Goal: Task Accomplishment & Management: Manage account settings

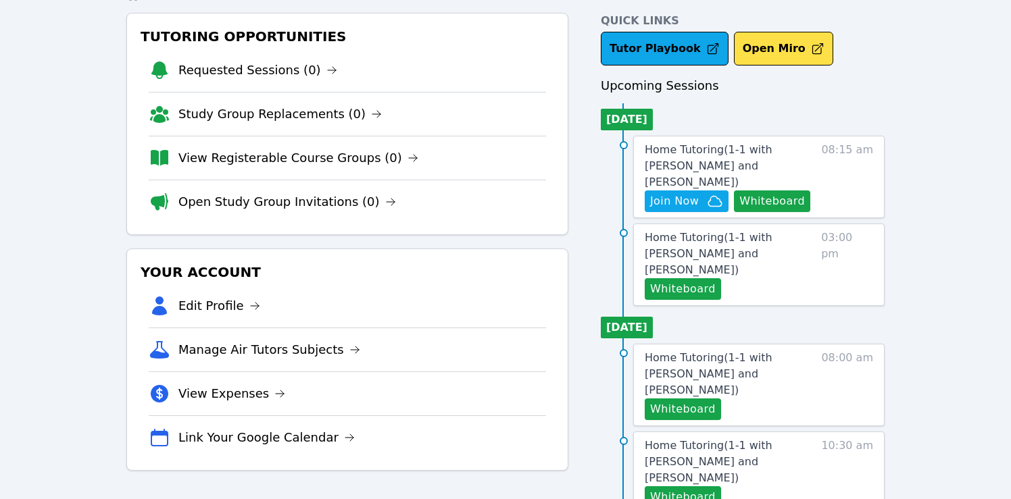
scroll to position [59, 0]
click at [693, 194] on span "Join Now" at bounding box center [674, 202] width 49 height 16
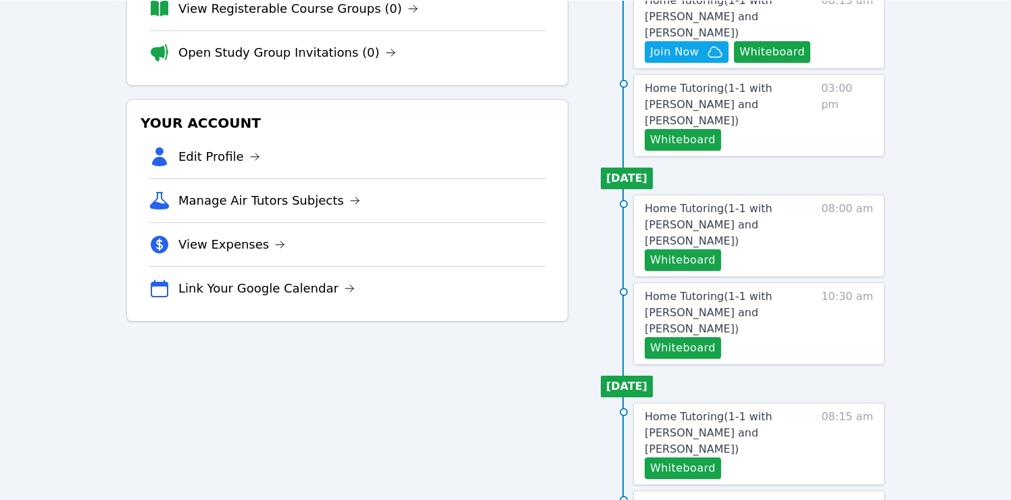
scroll to position [0, 0]
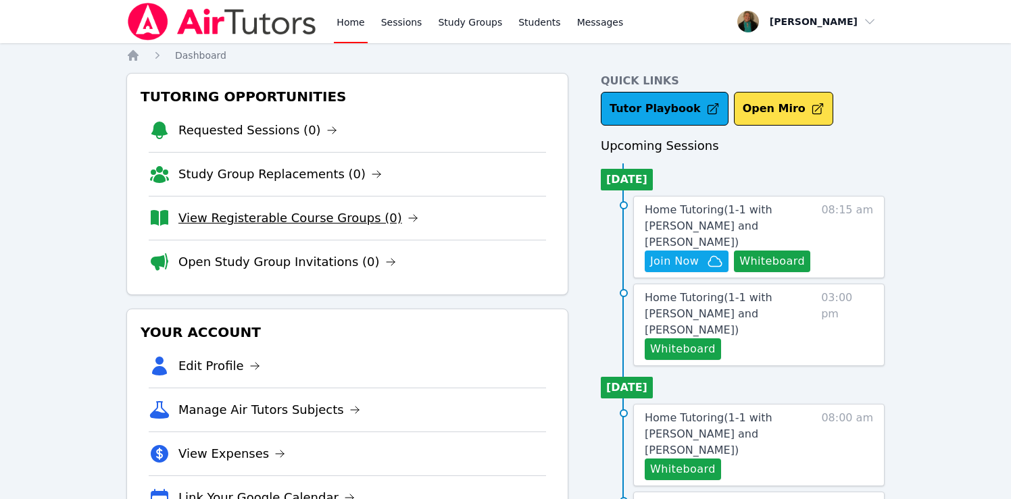
click at [340, 218] on link "View Registerable Course Groups (0)" at bounding box center [298, 218] width 240 height 19
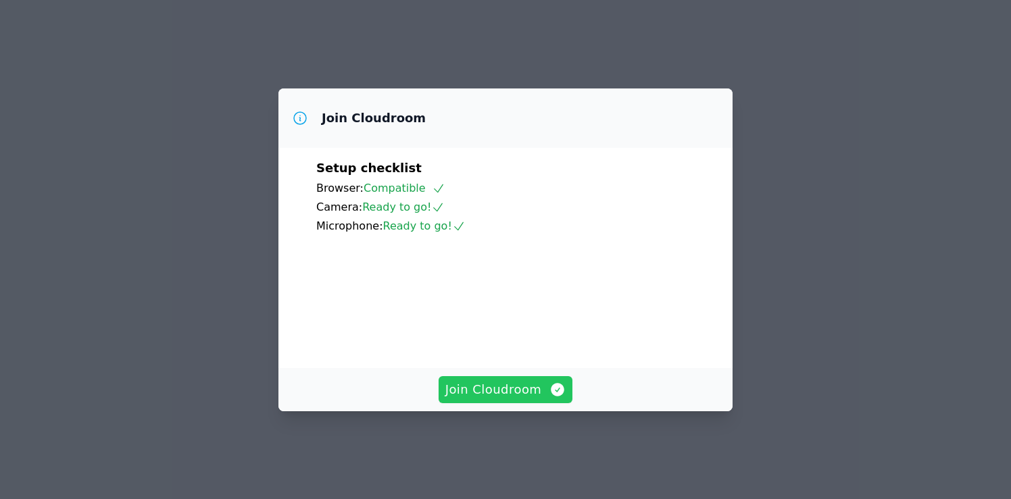
click at [501, 399] on span "Join Cloudroom" at bounding box center [505, 389] width 121 height 19
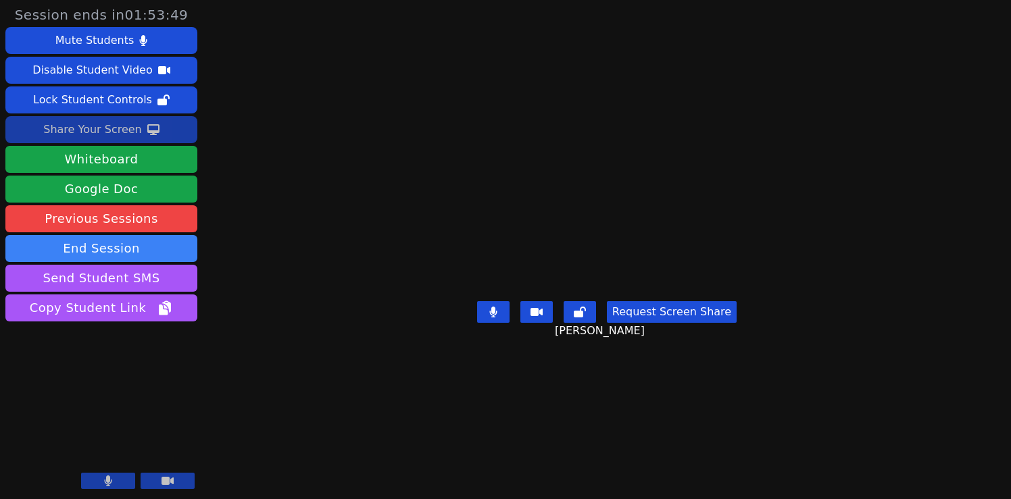
click at [106, 135] on div "Share Your Screen" at bounding box center [92, 130] width 99 height 22
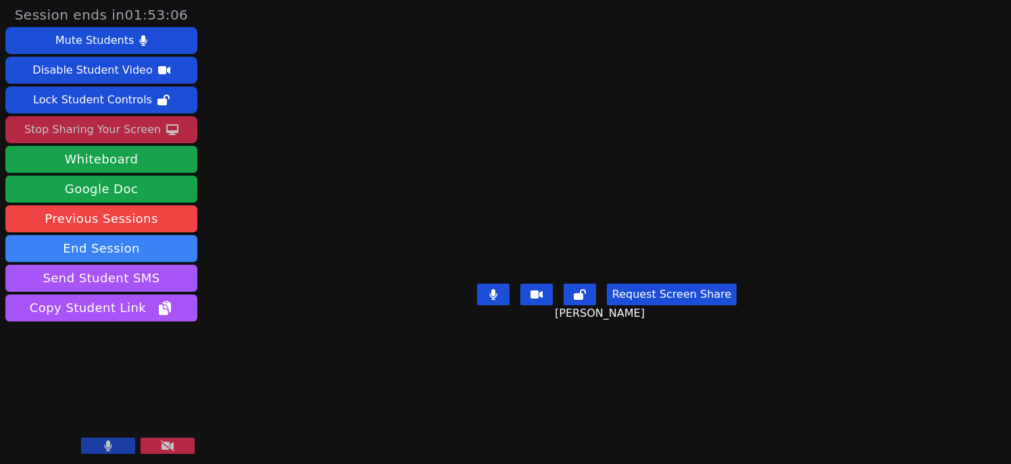
click at [137, 126] on div "Stop Sharing Your Screen" at bounding box center [92, 130] width 137 height 22
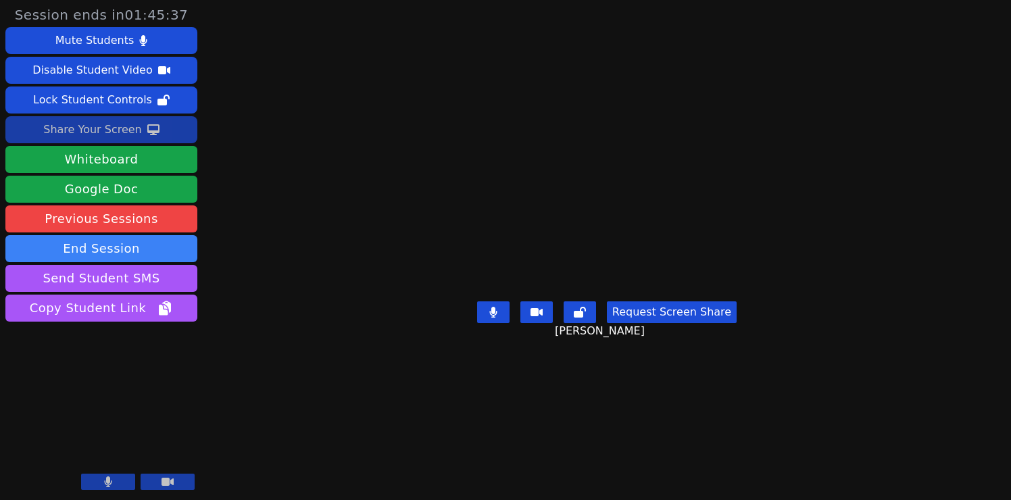
click at [643, 323] on button "Request Screen Share" at bounding box center [672, 312] width 130 height 22
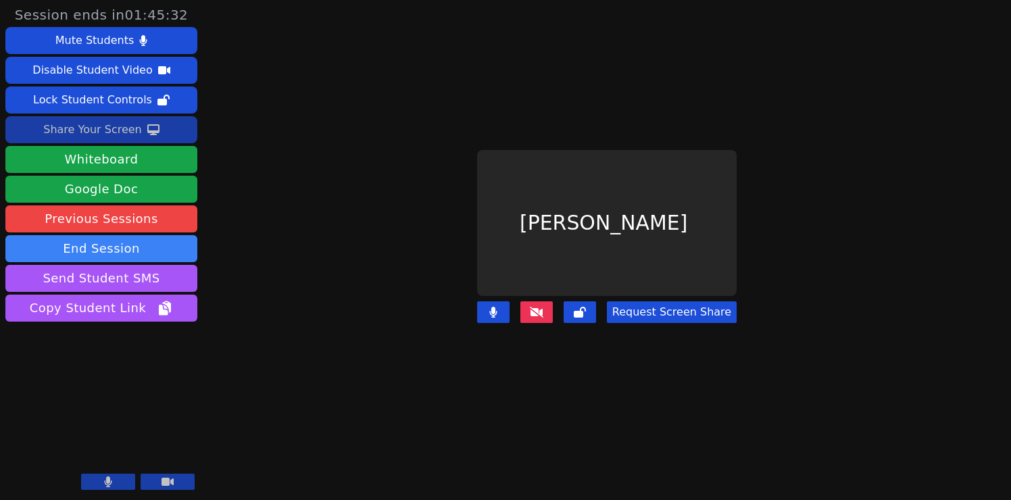
click at [669, 312] on button "Request Screen Share" at bounding box center [672, 312] width 130 height 22
click at [532, 310] on button at bounding box center [536, 312] width 32 height 22
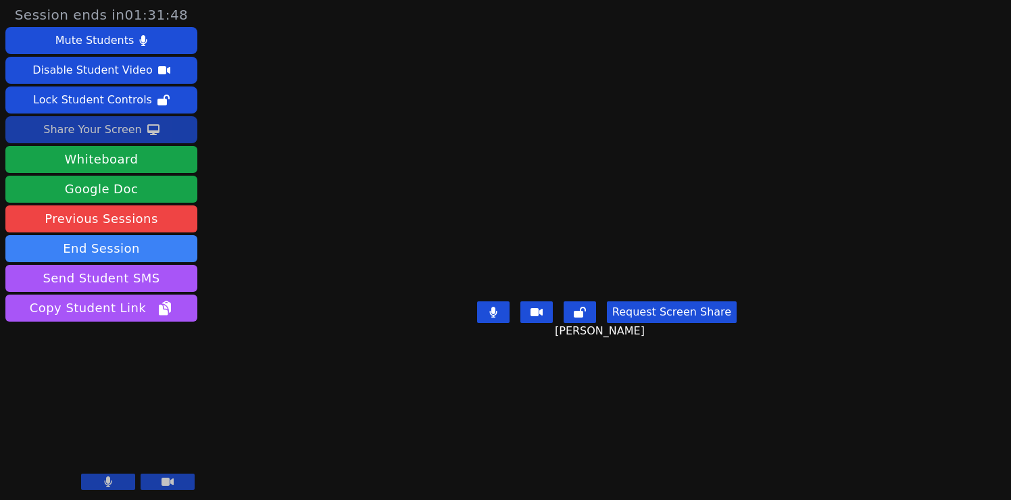
click at [107, 131] on div "Share Your Screen" at bounding box center [92, 130] width 99 height 22
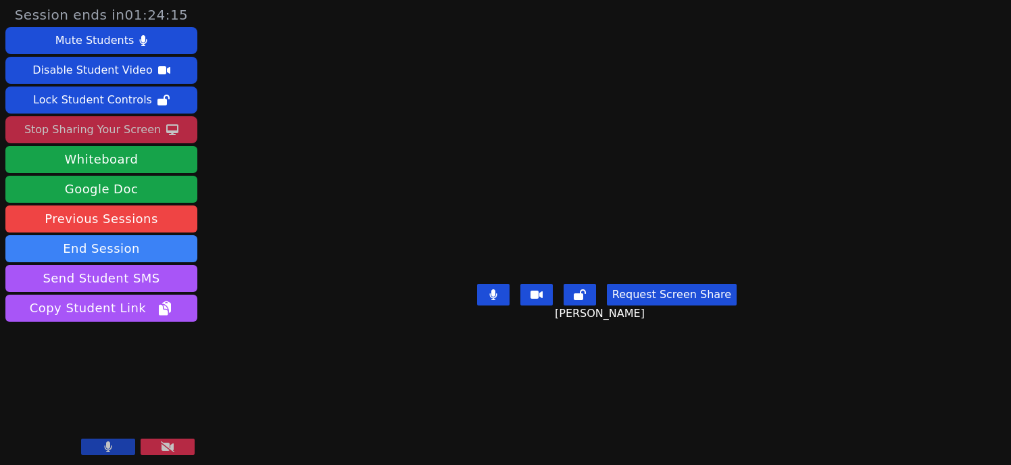
click at [99, 122] on div "Stop Sharing Your Screen" at bounding box center [92, 130] width 137 height 22
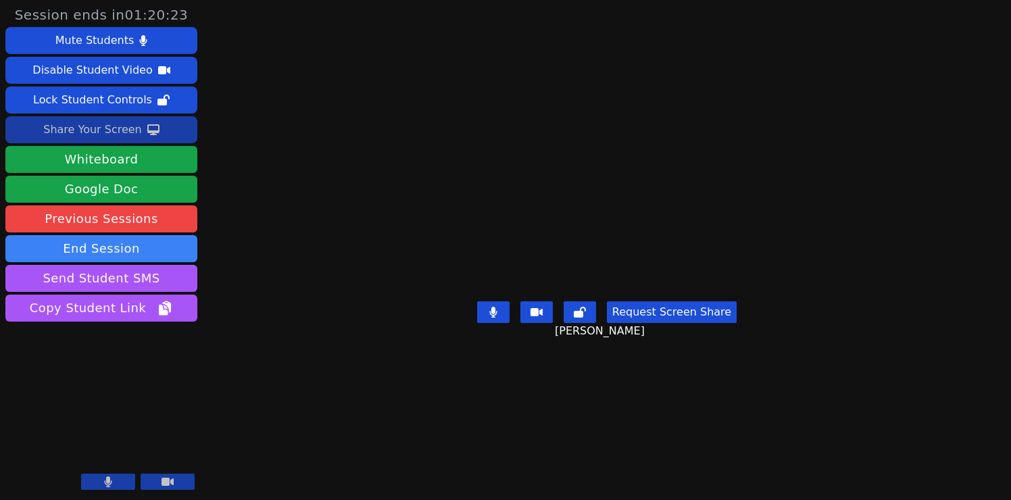
click at [679, 323] on button "Request Screen Share" at bounding box center [672, 312] width 130 height 22
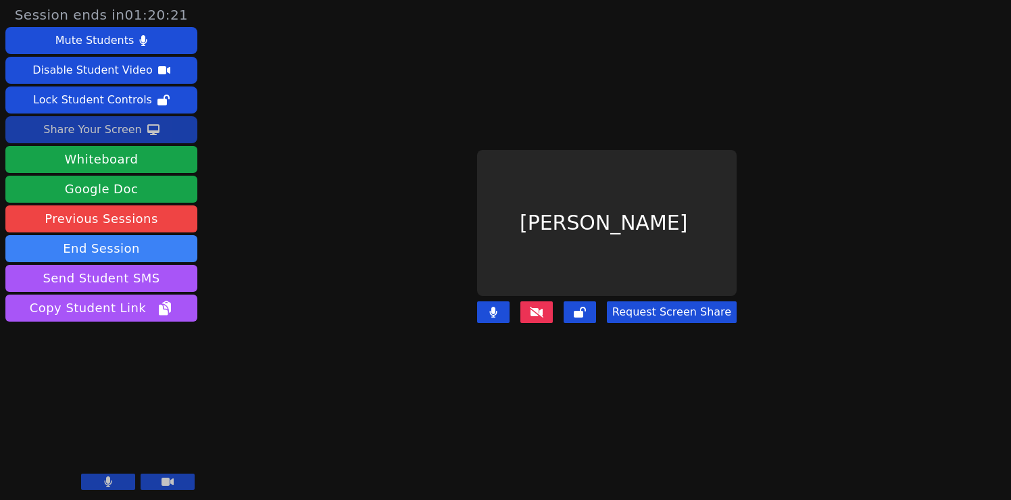
click at [687, 319] on button "Request Screen Share" at bounding box center [672, 312] width 130 height 22
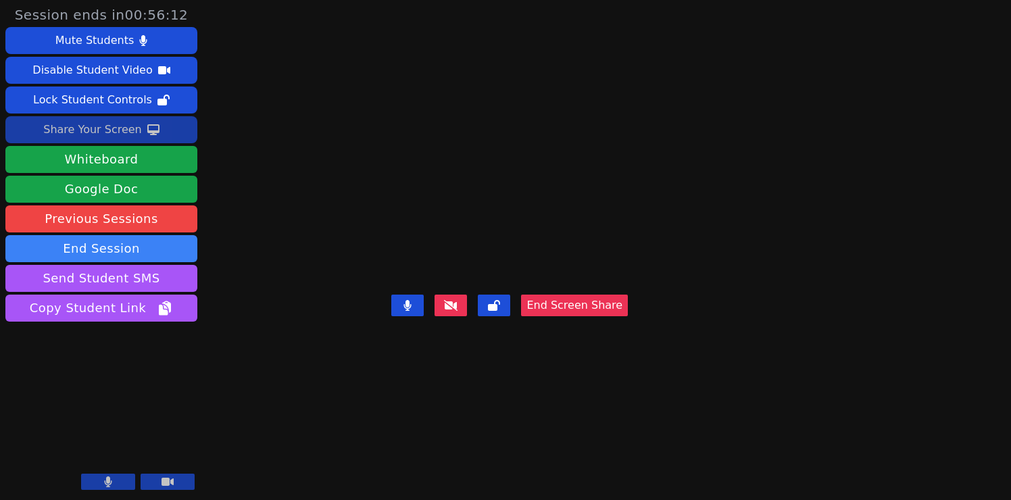
click at [102, 482] on button at bounding box center [108, 482] width 54 height 16
click at [102, 482] on icon at bounding box center [108, 481] width 14 height 11
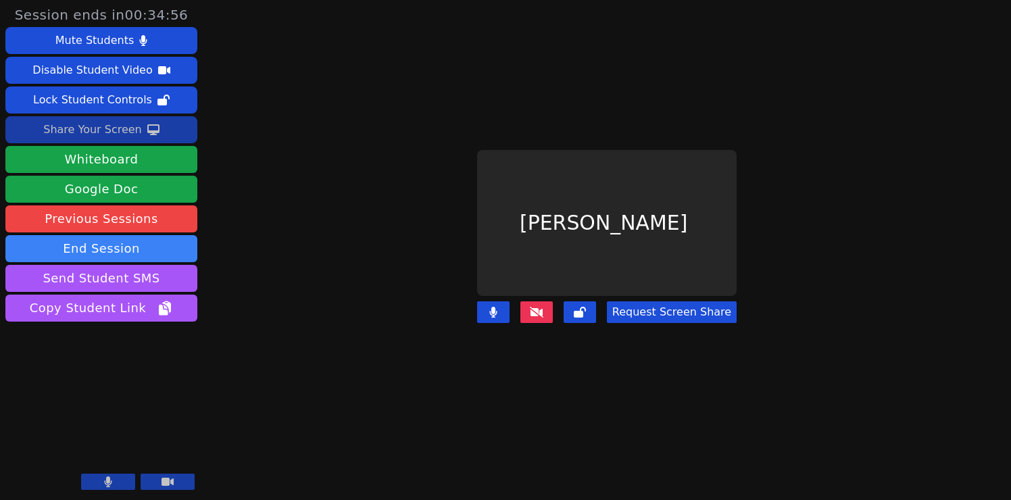
click at [89, 129] on div "Share Your Screen" at bounding box center [92, 130] width 99 height 22
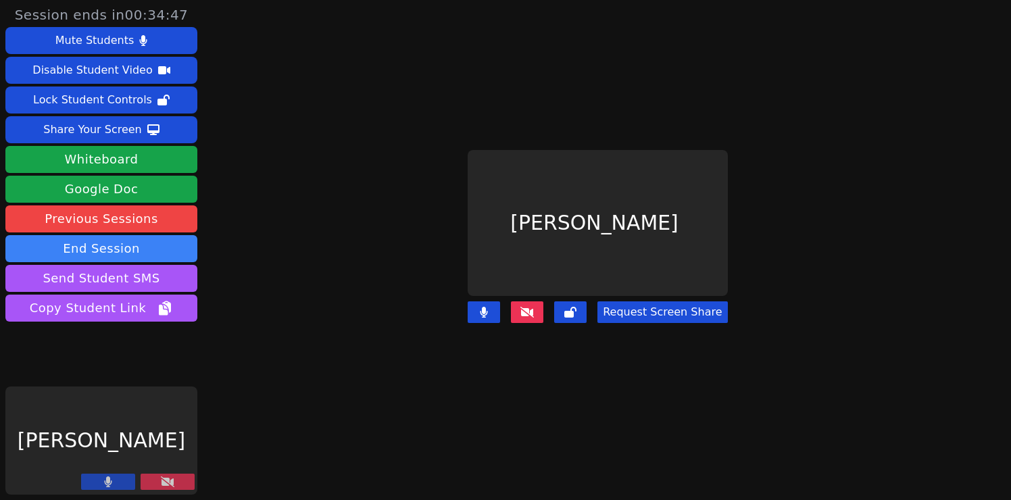
click at [524, 309] on icon at bounding box center [527, 312] width 14 height 11
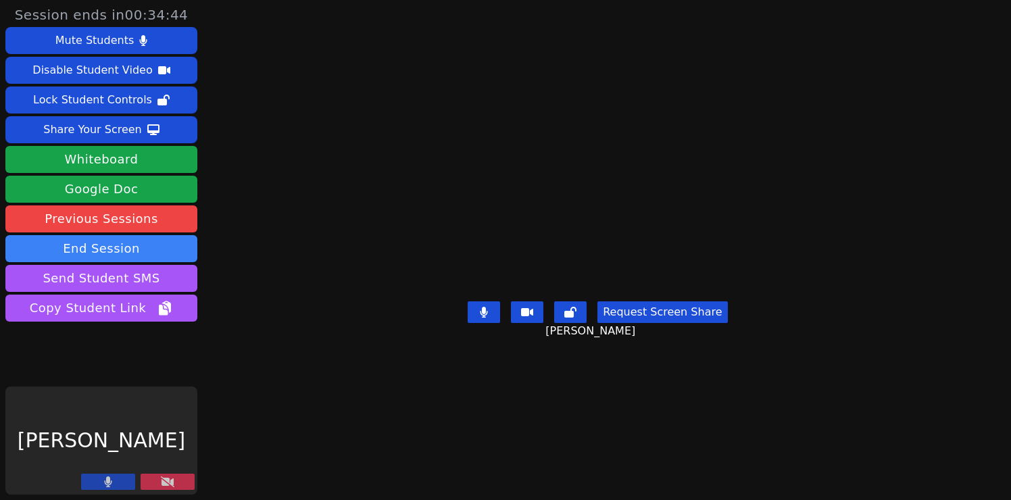
click at [175, 479] on button at bounding box center [168, 482] width 54 height 16
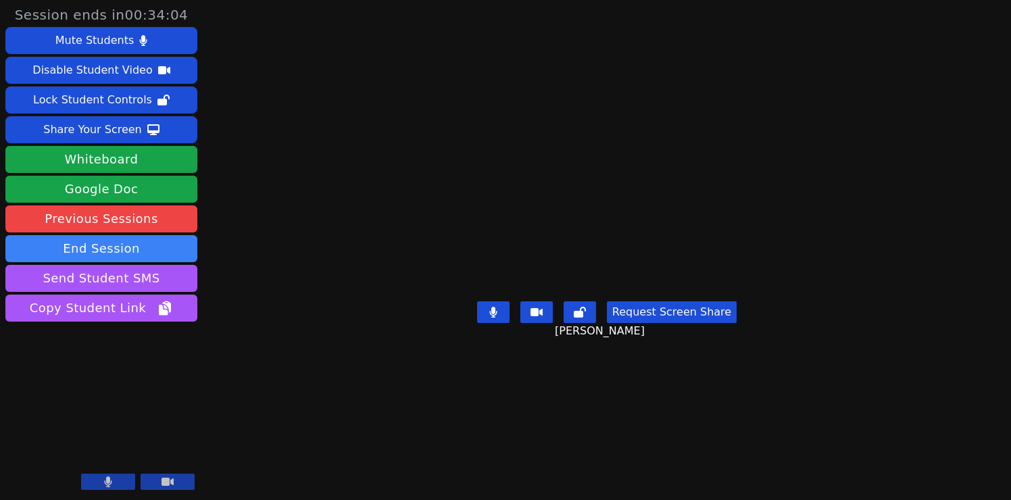
click at [737, 350] on div "Request Screen Share Lacey Brunelle" at bounding box center [606, 323] width 259 height 54
click at [112, 482] on icon at bounding box center [108, 481] width 7 height 11
click at [110, 478] on icon at bounding box center [108, 481] width 14 height 11
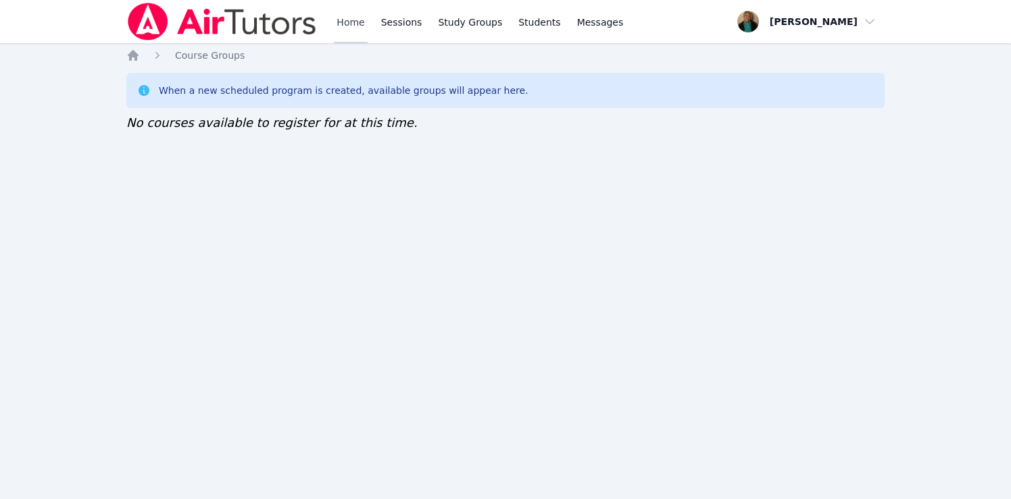
click at [349, 22] on link "Home" at bounding box center [350, 21] width 33 height 43
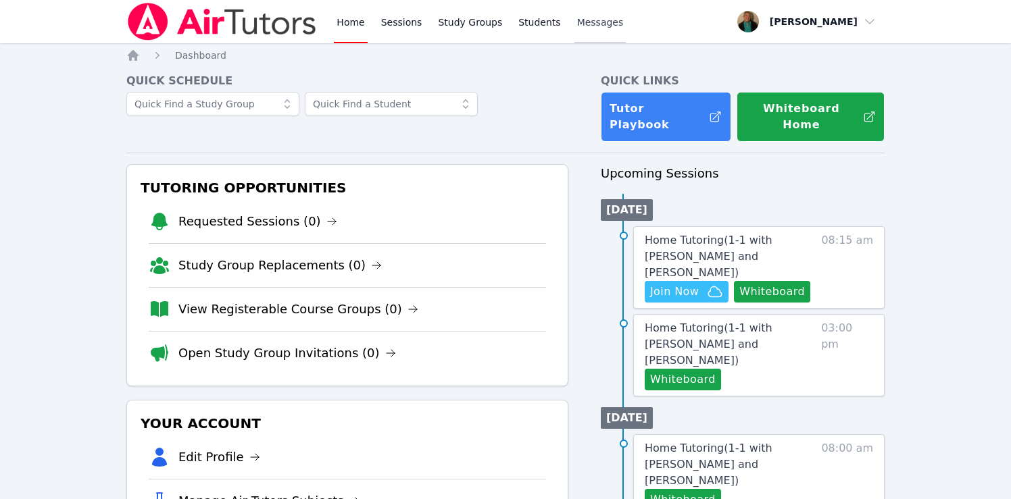
click at [603, 26] on span "Messages" at bounding box center [600, 23] width 47 height 14
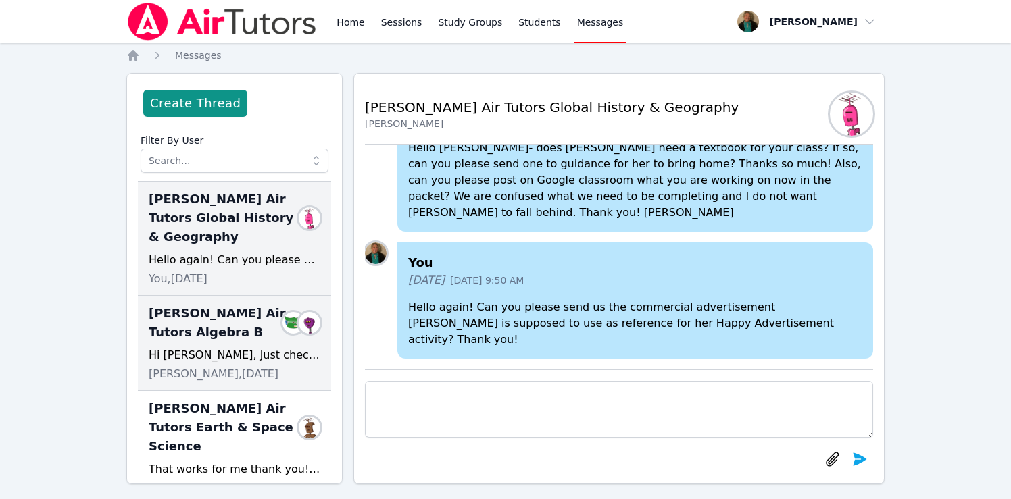
click at [229, 342] on div "[PERSON_NAME] Air Tutors Algebra B Members Hi [PERSON_NAME], Just checking in. …" at bounding box center [234, 343] width 193 height 95
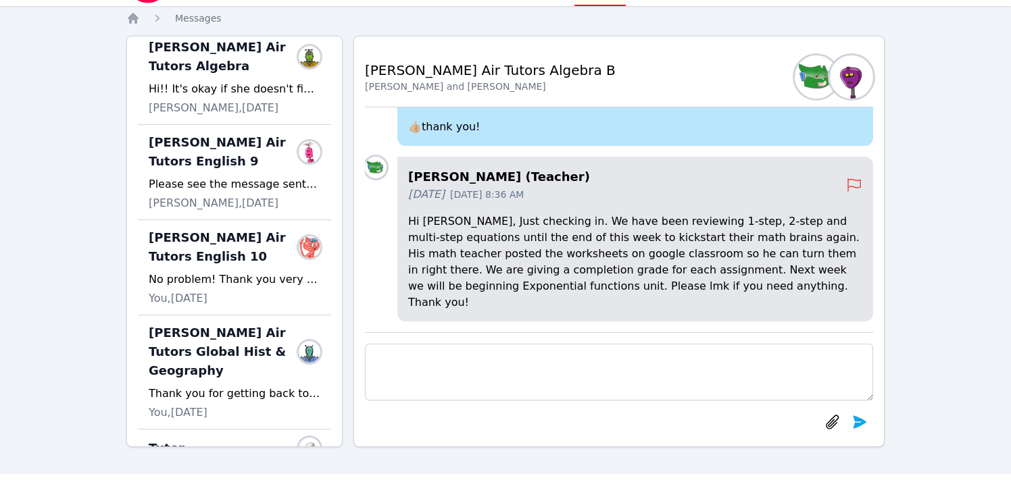
scroll to position [439, 0]
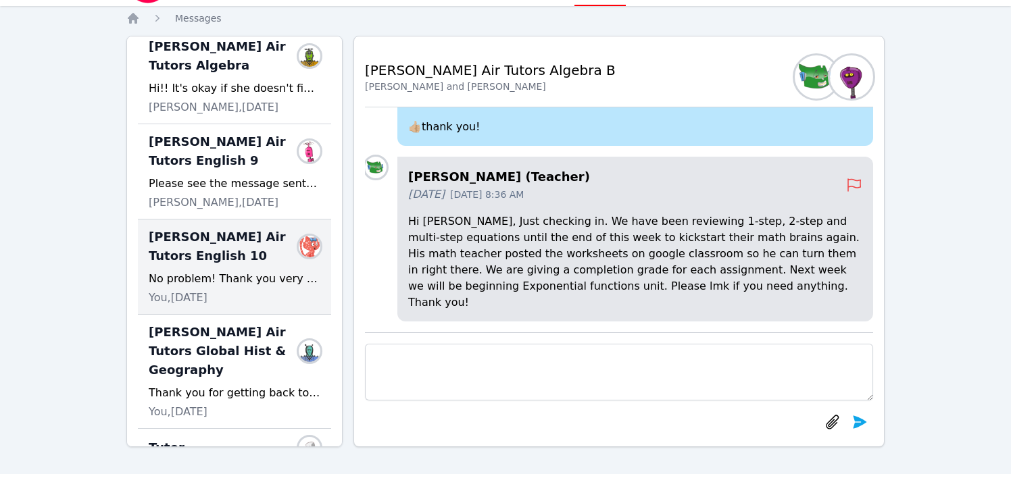
click at [247, 271] on div "No problem! Thank you very much!" at bounding box center [235, 279] width 172 height 16
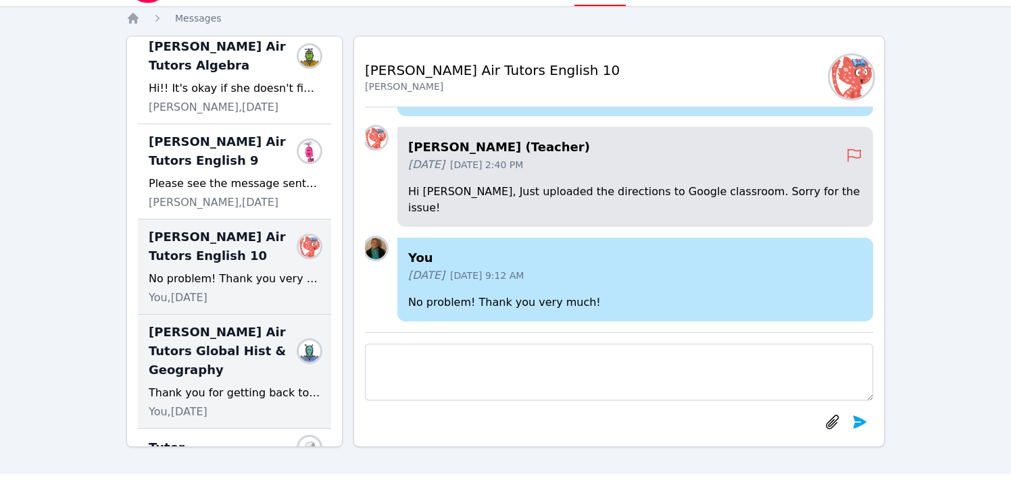
click at [247, 326] on span "[PERSON_NAME] Air Tutors Global Hist & Geography" at bounding box center [226, 351] width 155 height 57
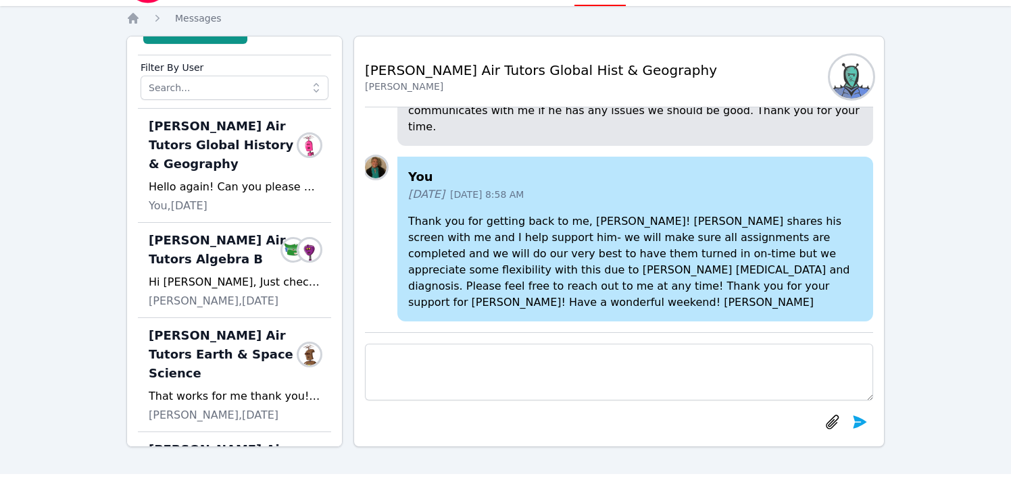
scroll to position [0, 0]
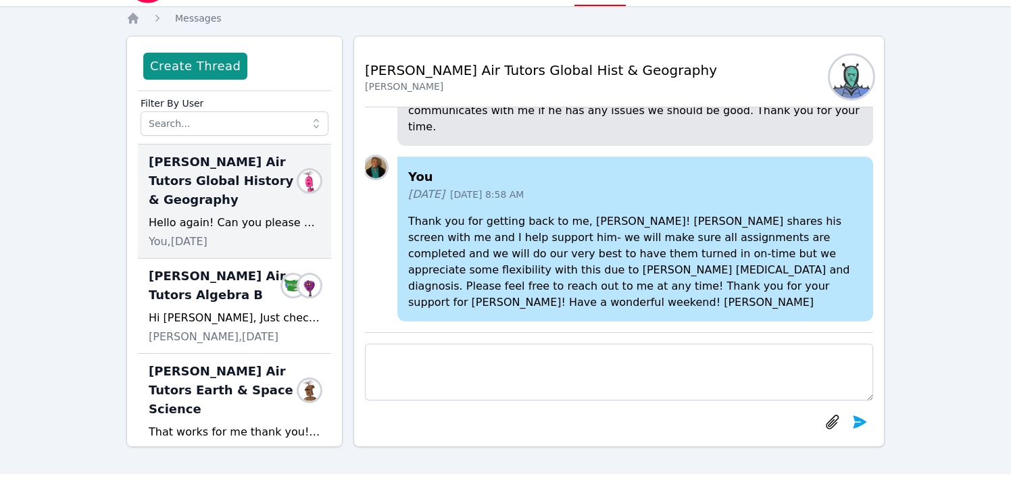
click at [243, 218] on div "Hello again! Can you please send us the commercial advertisement [PERSON_NAME] …" at bounding box center [235, 223] width 172 height 16
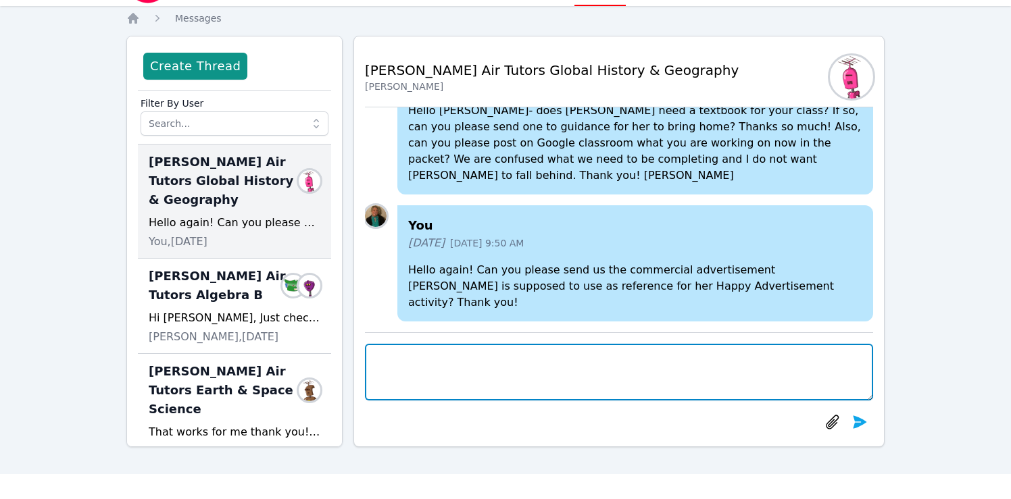
click at [499, 376] on textarea at bounding box center [619, 372] width 508 height 57
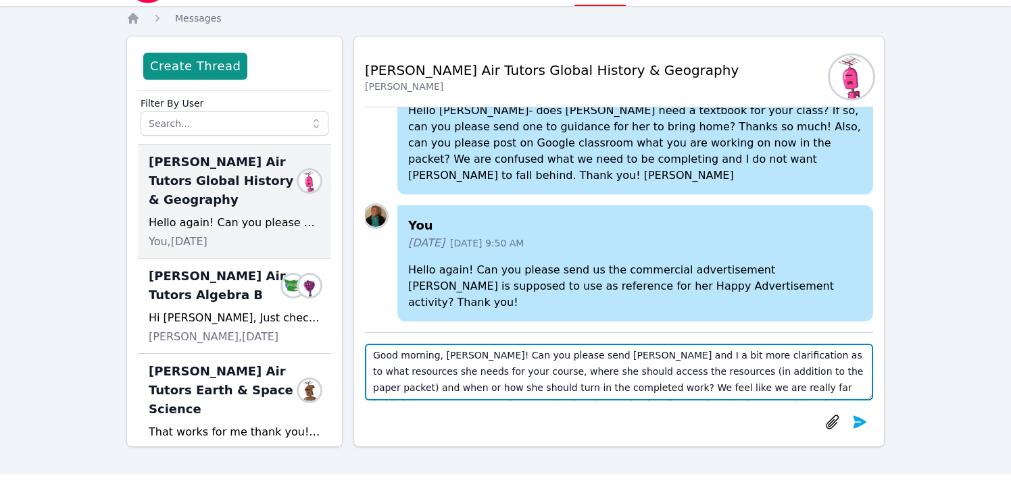
scroll to position [16, 0]
type textarea "Good morning, [PERSON_NAME]! Can you please send [PERSON_NAME] and I a bit more…"
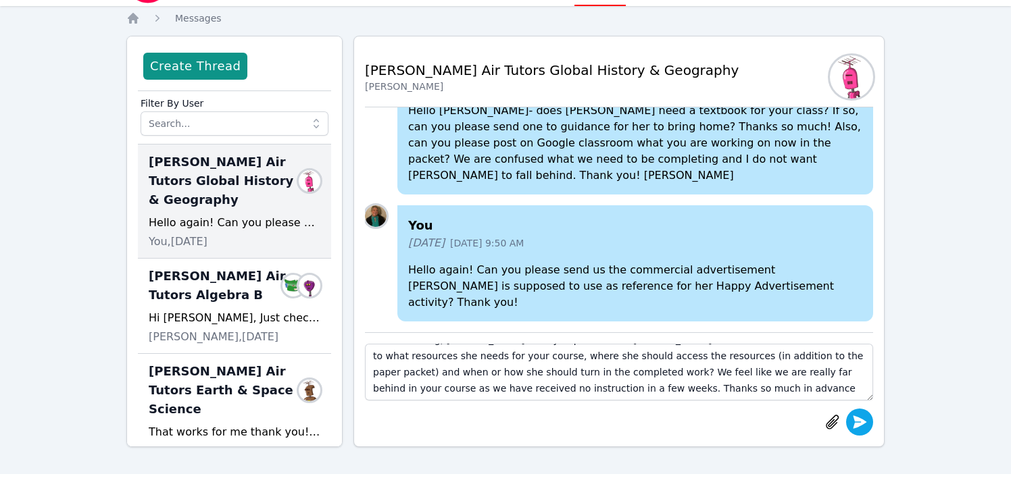
click at [858, 420] on icon "submit" at bounding box center [860, 422] width 14 height 13
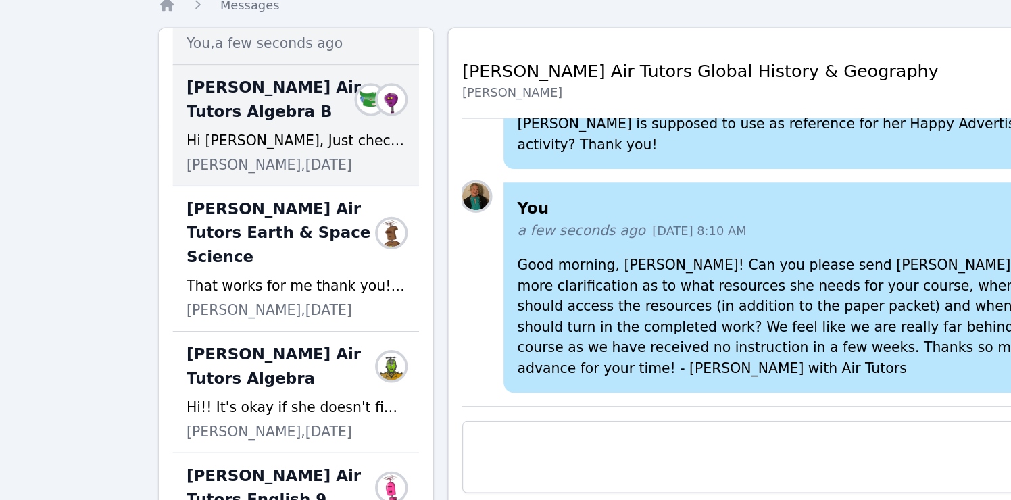
scroll to position [205, 0]
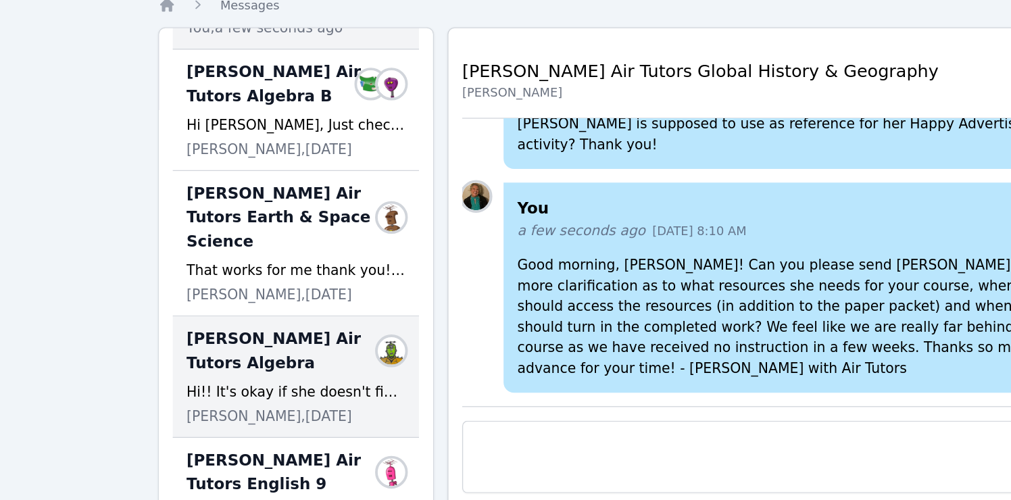
click at [236, 289] on div "[PERSON_NAME] Air Tutors Algebra Members Hi!! It's okay if she doesn't finish t…" at bounding box center [234, 306] width 193 height 95
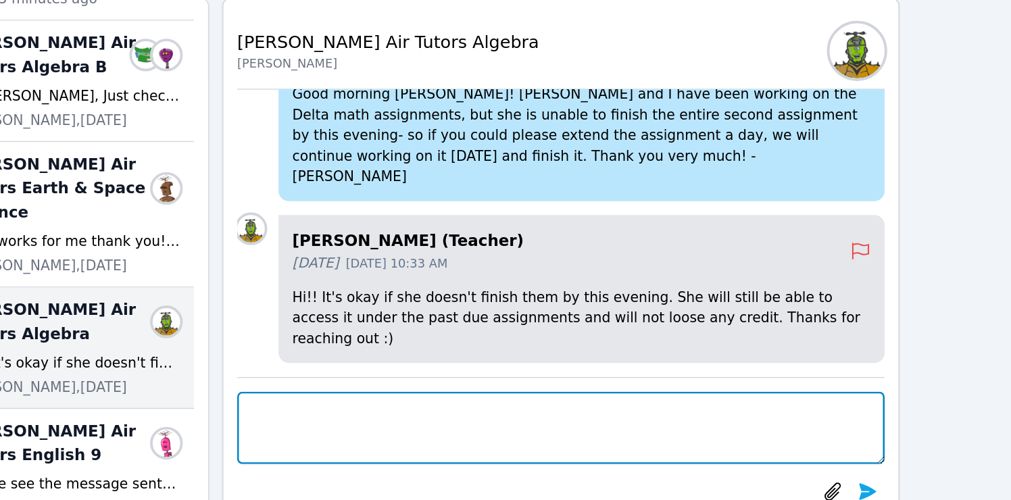
click at [633, 354] on textarea at bounding box center [619, 369] width 508 height 57
type textarea "H"
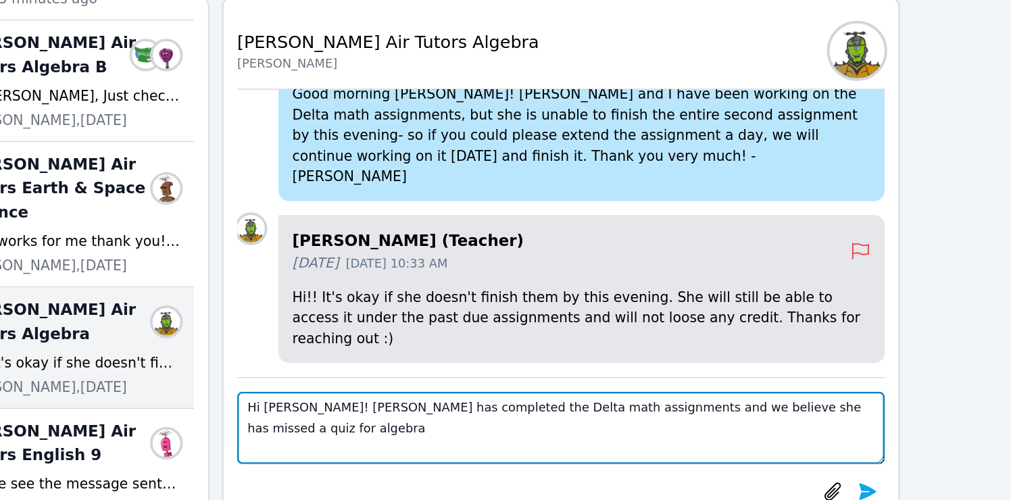
click at [795, 353] on textarea "Hi [PERSON_NAME]! [PERSON_NAME] has completed the Delta math assignments and we…" at bounding box center [619, 369] width 508 height 57
click at [410, 371] on textarea "Hi [PERSON_NAME]! [PERSON_NAME] has completed the Delta math assignments and we…" at bounding box center [619, 369] width 508 height 57
click at [791, 354] on textarea "Hi [PERSON_NAME]! [PERSON_NAME] has completed the Delta math assignments and we…" at bounding box center [619, 369] width 508 height 57
click at [864, 354] on textarea "Hi [PERSON_NAME]! [PERSON_NAME] has completed the Delta math assignments and we…" at bounding box center [619, 369] width 508 height 57
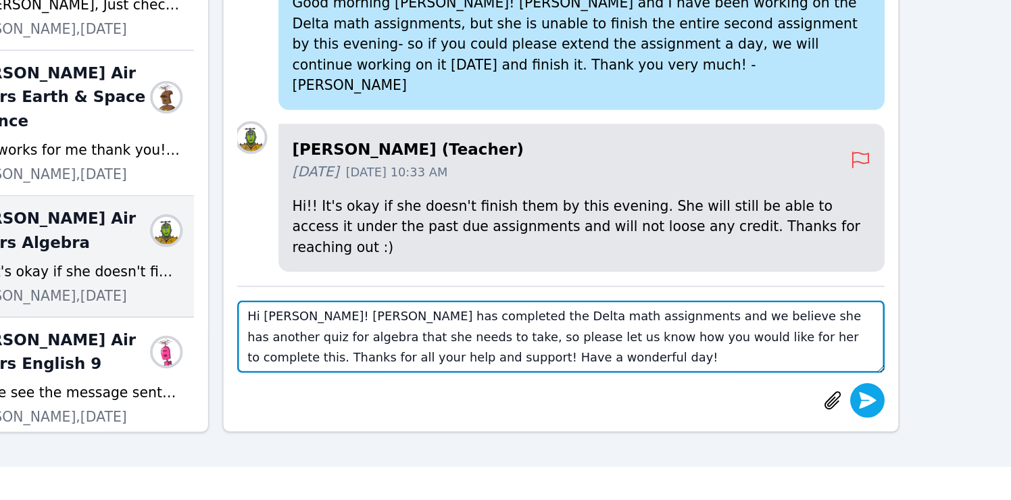
type textarea "Hi [PERSON_NAME]! [PERSON_NAME] has completed the Delta math assignments and we…"
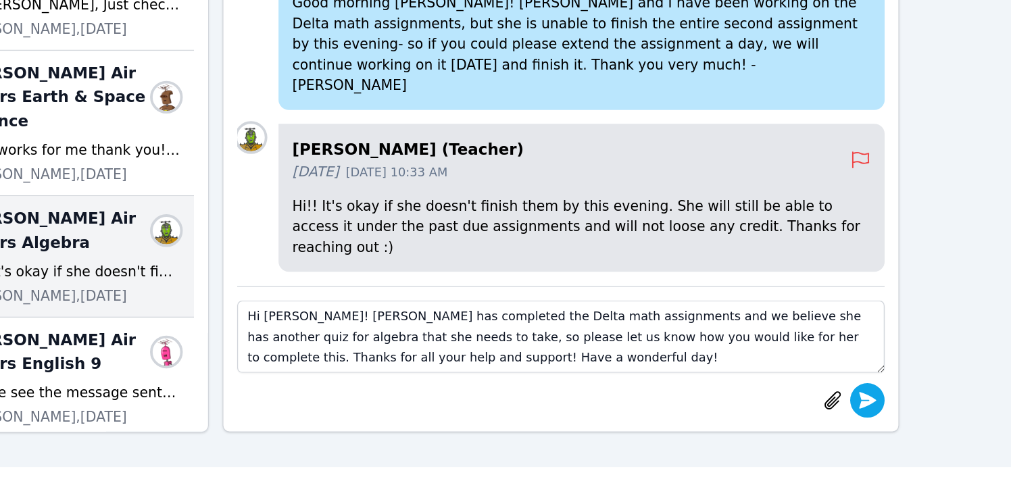
click at [851, 416] on button "submit" at bounding box center [859, 418] width 27 height 27
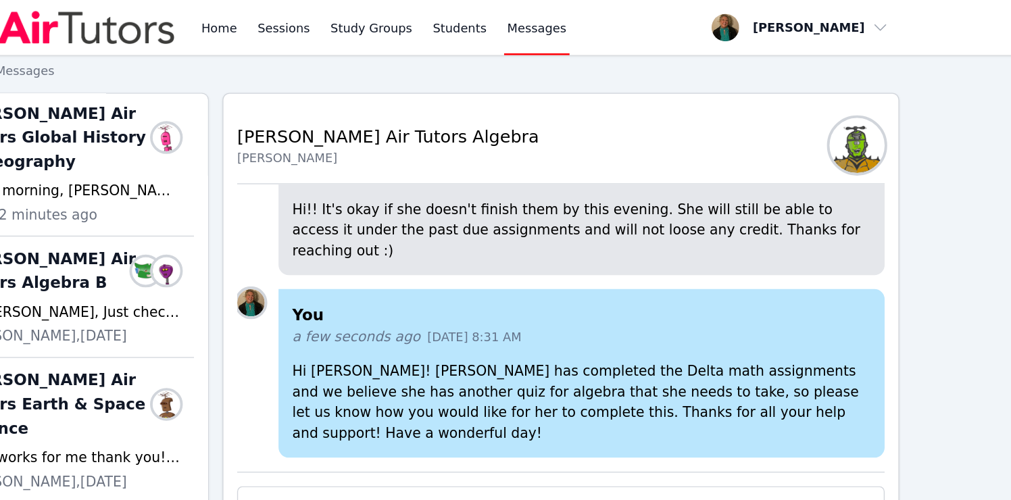
scroll to position [0, 0]
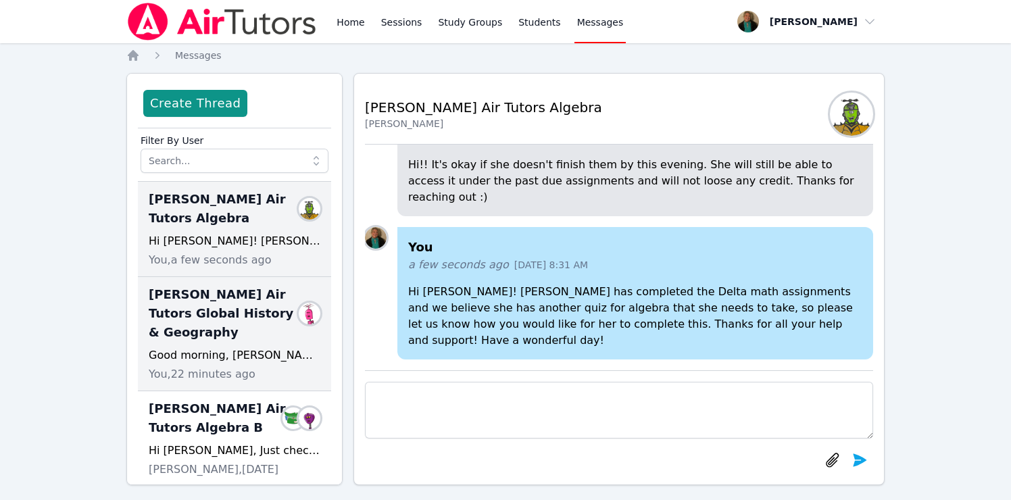
click at [193, 316] on span "[PERSON_NAME] Air Tutors Global History & Geography" at bounding box center [226, 313] width 155 height 57
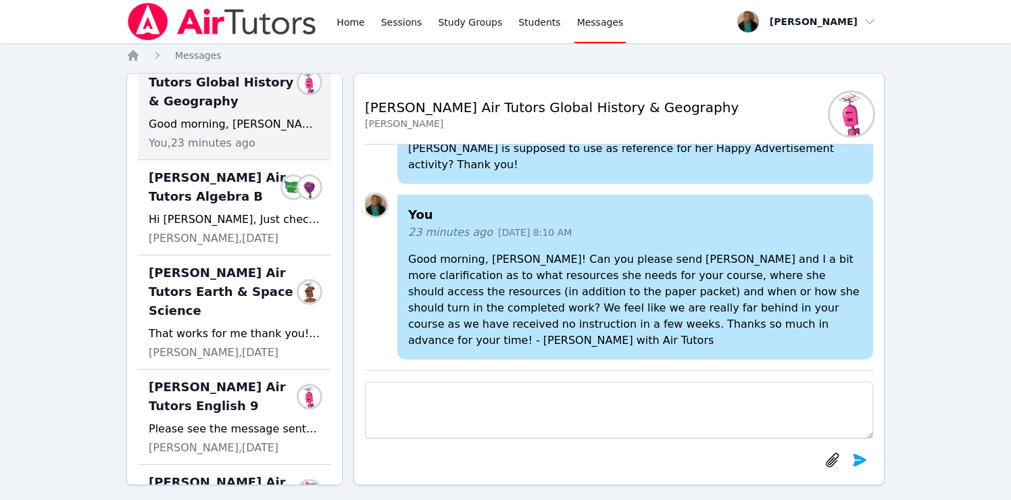
scroll to position [232, 0]
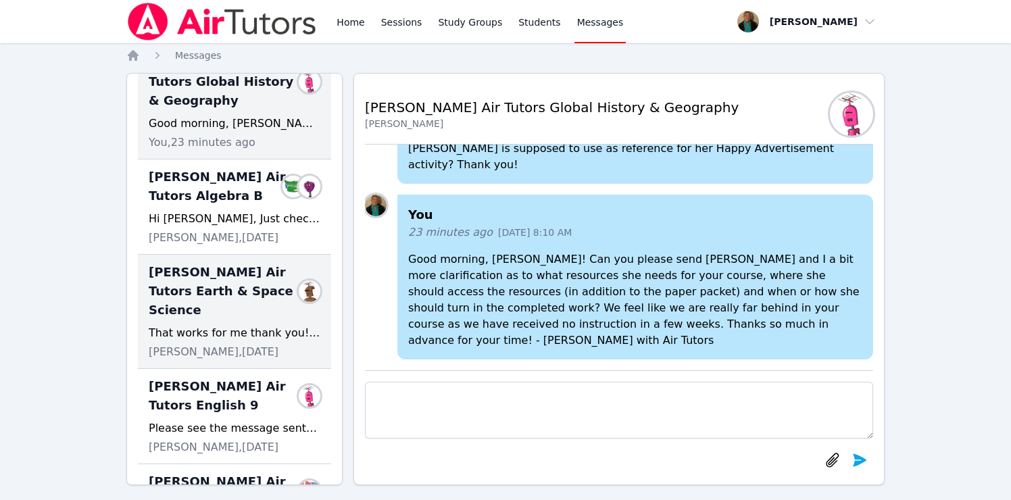
click at [246, 289] on span "[PERSON_NAME] Air Tutors Earth & Space Science" at bounding box center [226, 291] width 155 height 57
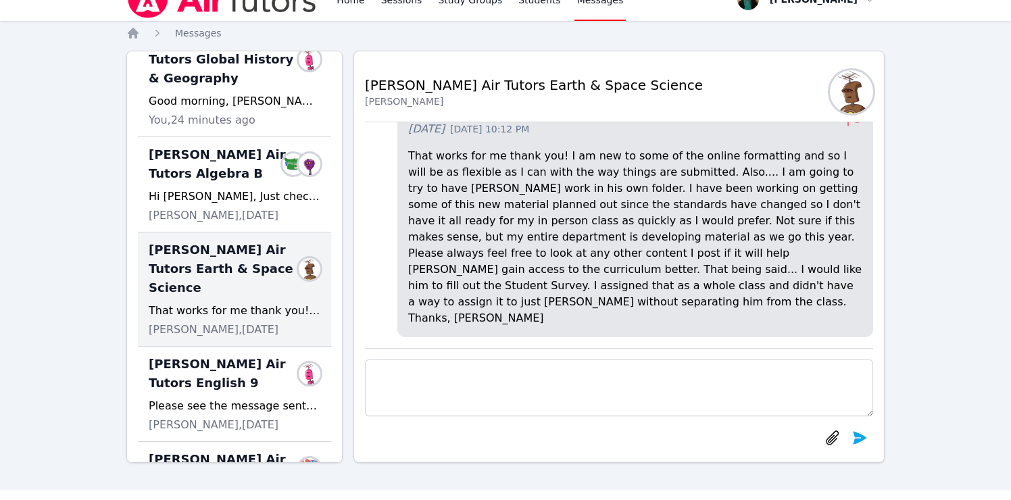
scroll to position [31, 0]
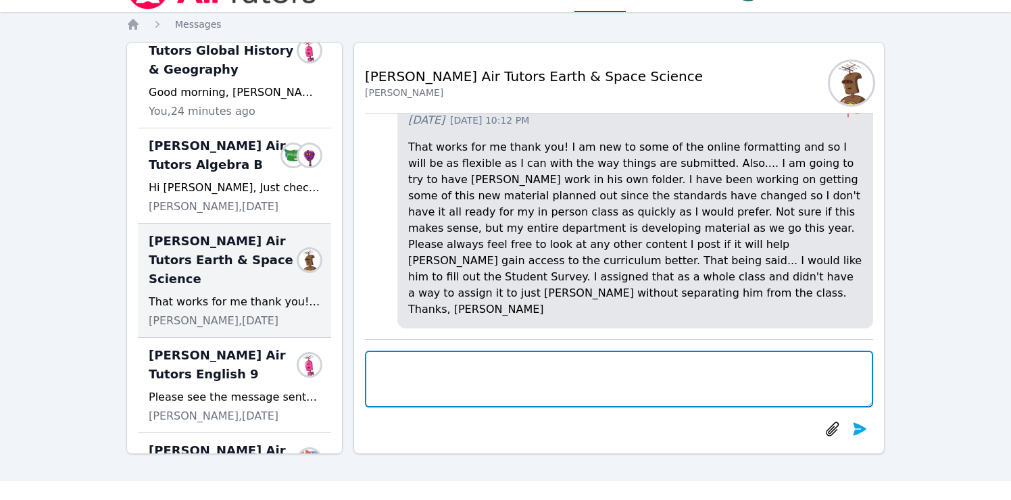
click at [482, 378] on textarea at bounding box center [619, 379] width 508 height 57
type textarea "t"
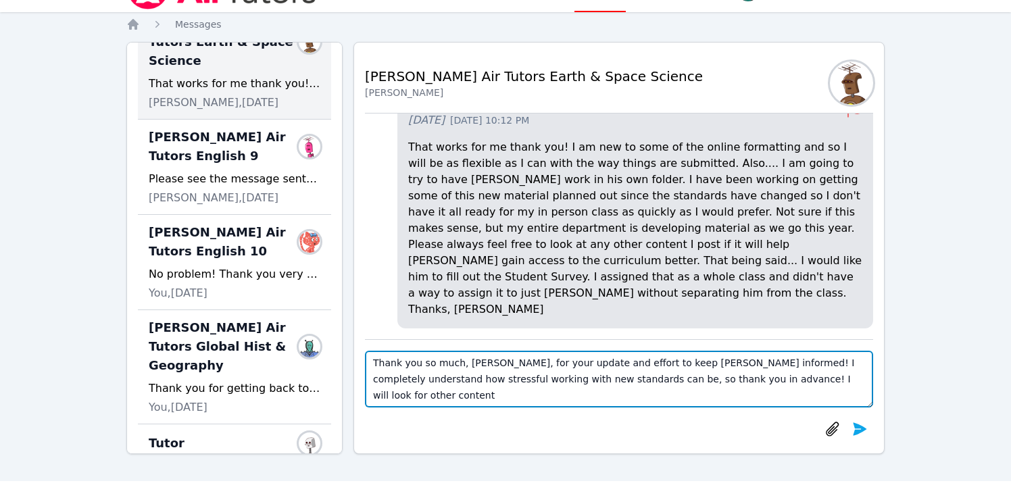
scroll to position [451, 0]
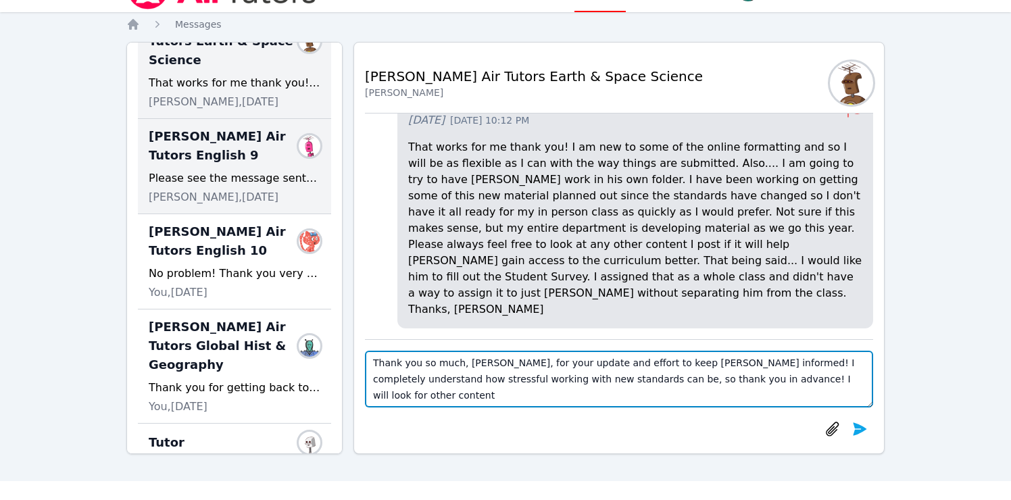
type textarea "Thank you so much, [PERSON_NAME], for your update and effort to keep [PERSON_NA…"
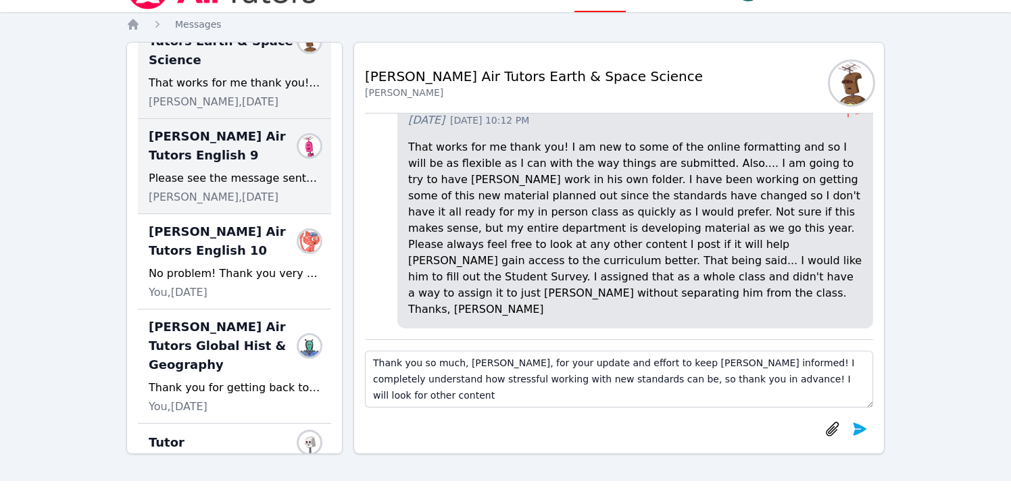
click at [234, 170] on div "Please see the message sent [DATE] regarding the writing assignment regarding t…" at bounding box center [235, 178] width 172 height 16
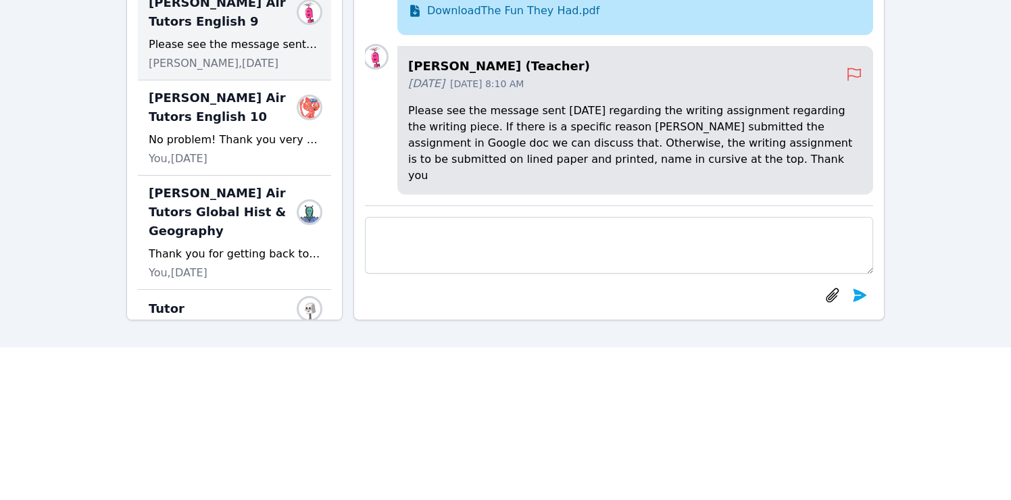
scroll to position [166, 0]
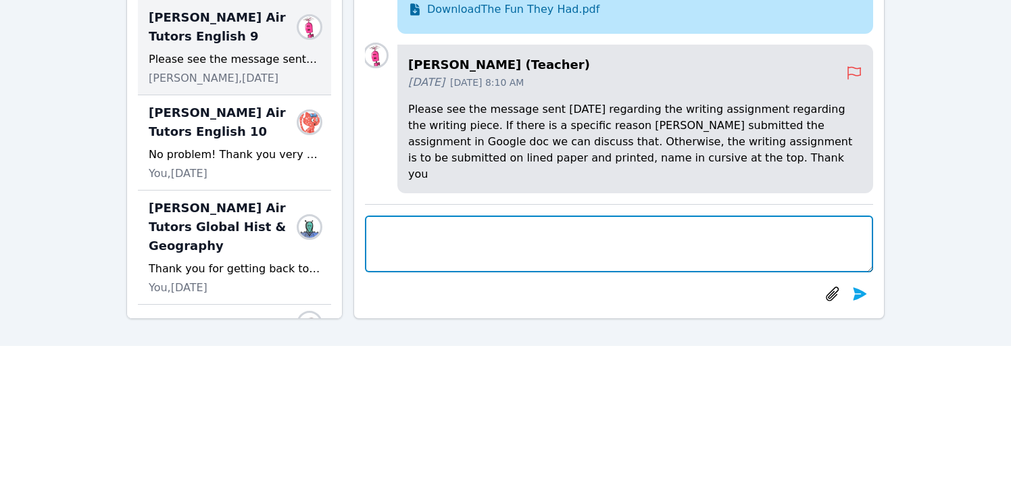
click at [537, 249] on textarea at bounding box center [619, 244] width 508 height 57
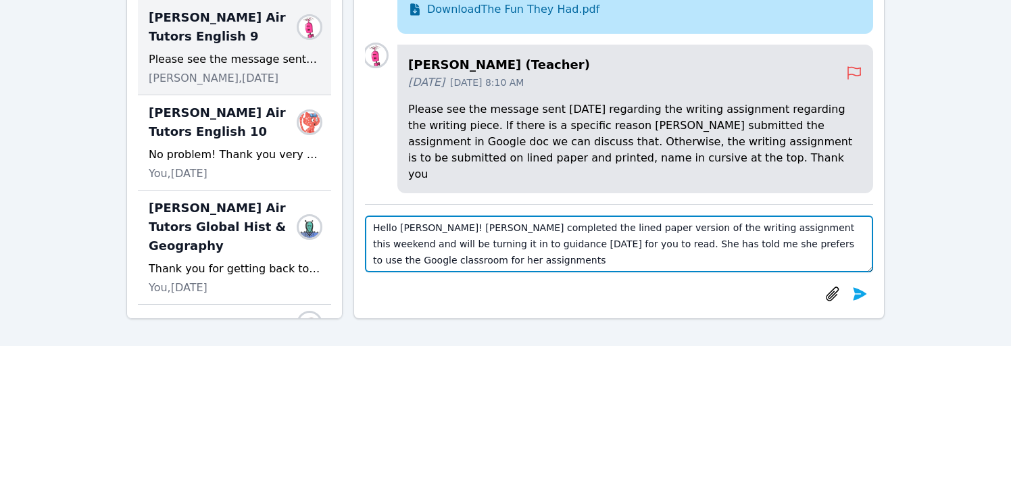
click at [568, 245] on textarea "Hello [PERSON_NAME]! [PERSON_NAME] completed the lined paper version of the wri…" at bounding box center [619, 244] width 508 height 57
click at [847, 267] on textarea "Hello [PERSON_NAME]! [PERSON_NAME] completed the lined paper version of the wri…" at bounding box center [619, 244] width 508 height 57
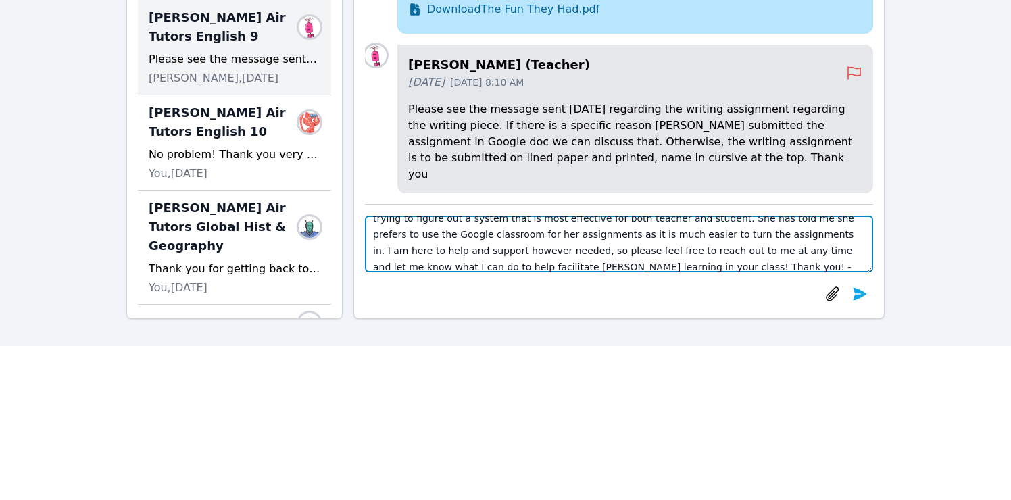
type textarea "Hello [PERSON_NAME]! [PERSON_NAME] completed the lined paper version of the wri…"
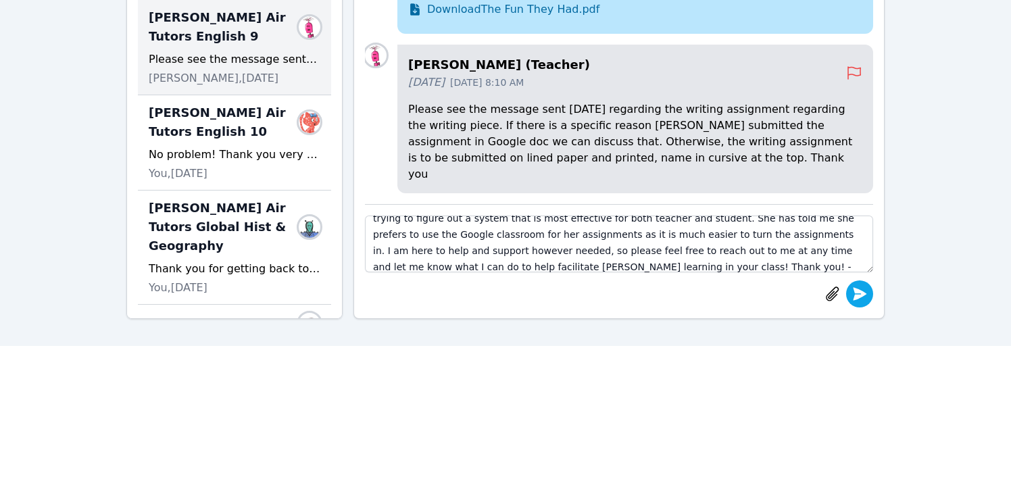
click at [858, 298] on icon "submit" at bounding box center [860, 293] width 14 height 13
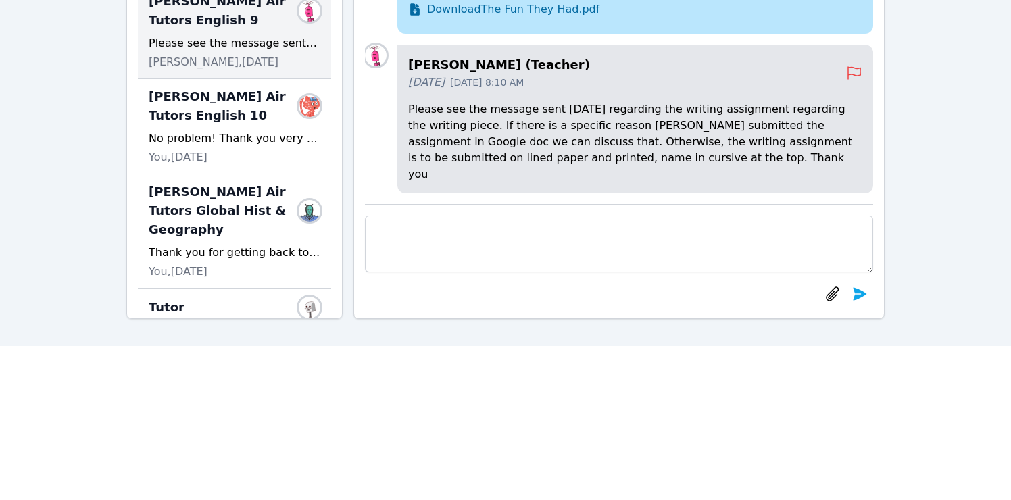
scroll to position [51, 0]
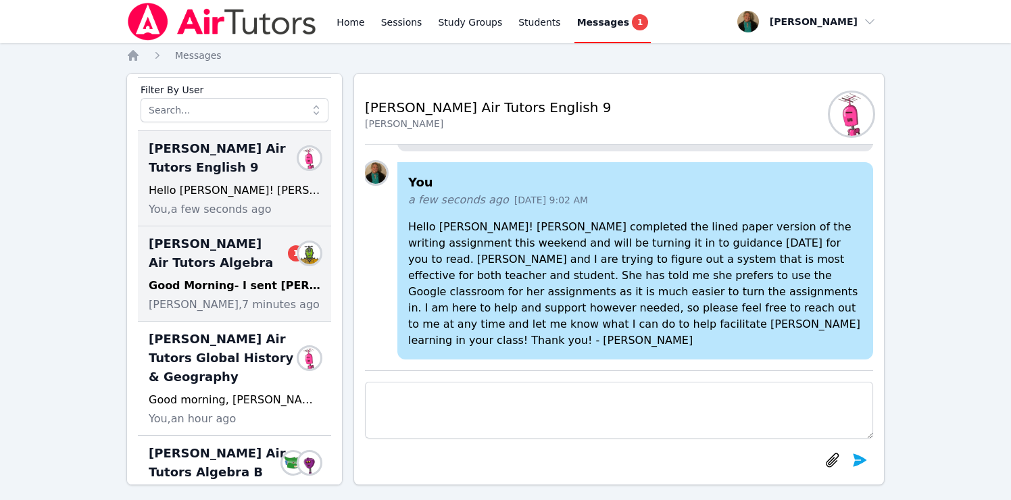
click at [204, 254] on span "[PERSON_NAME] Air Tutors Algebra 1" at bounding box center [226, 253] width 155 height 38
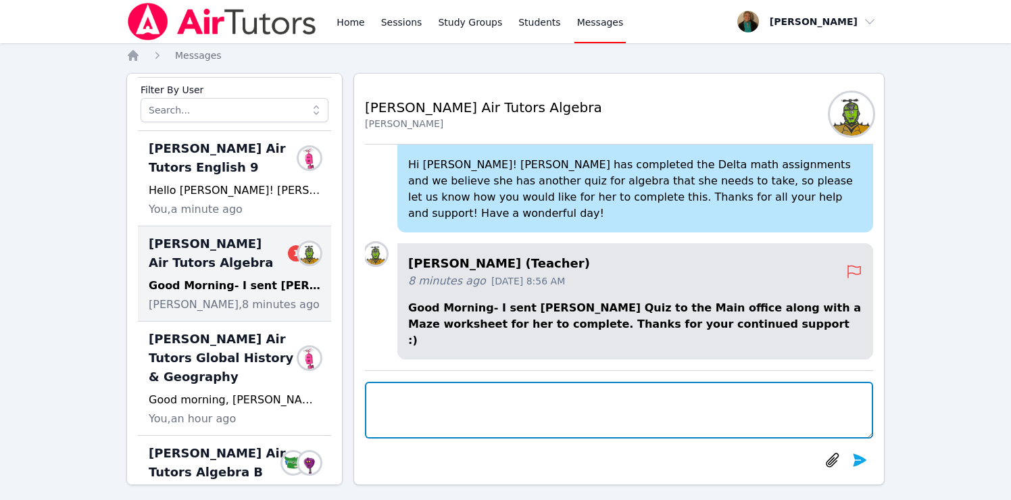
click at [466, 391] on textarea at bounding box center [619, 410] width 508 height 57
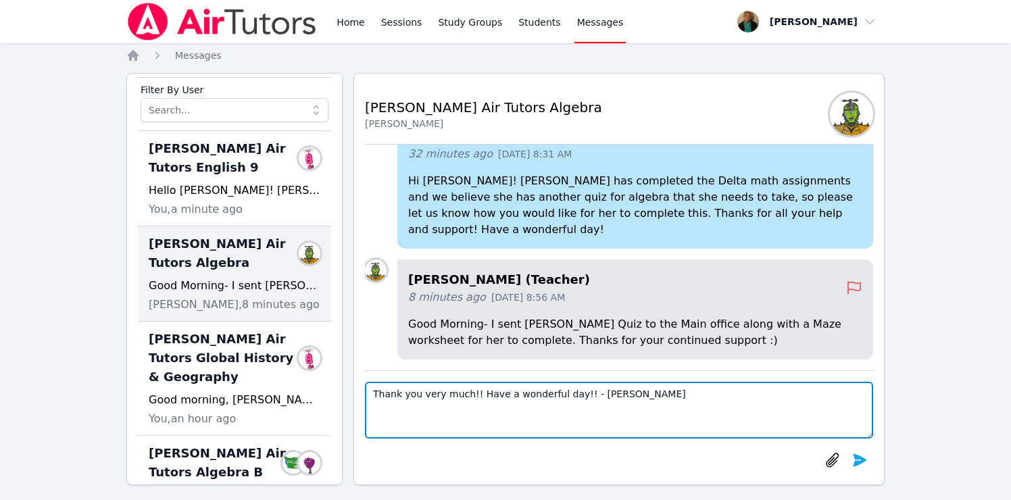
click at [468, 396] on textarea "Thank you very much!! Have a wonderful day!! - [PERSON_NAME]" at bounding box center [619, 410] width 508 height 57
type textarea "Thank you very much, [PERSON_NAME]!! Have a wonderful day!! - [PERSON_NAME]"
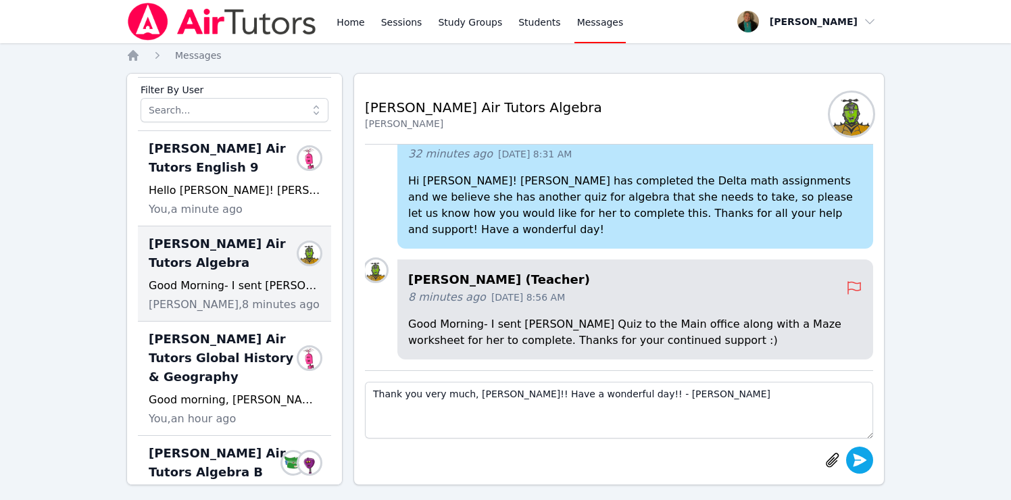
click at [864, 457] on icon "submit" at bounding box center [859, 460] width 16 height 16
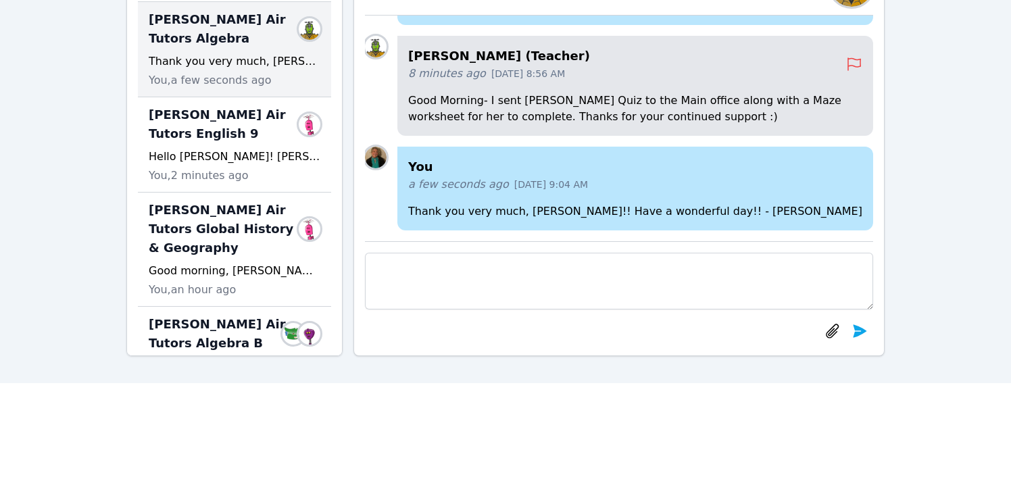
scroll to position [147, 0]
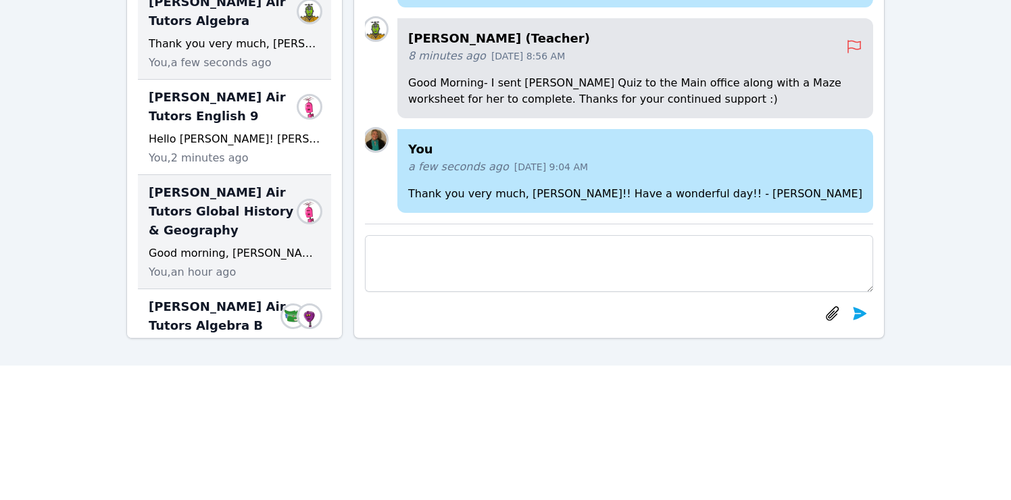
click at [232, 235] on span "[PERSON_NAME] Air Tutors Global History & Geography" at bounding box center [226, 211] width 155 height 57
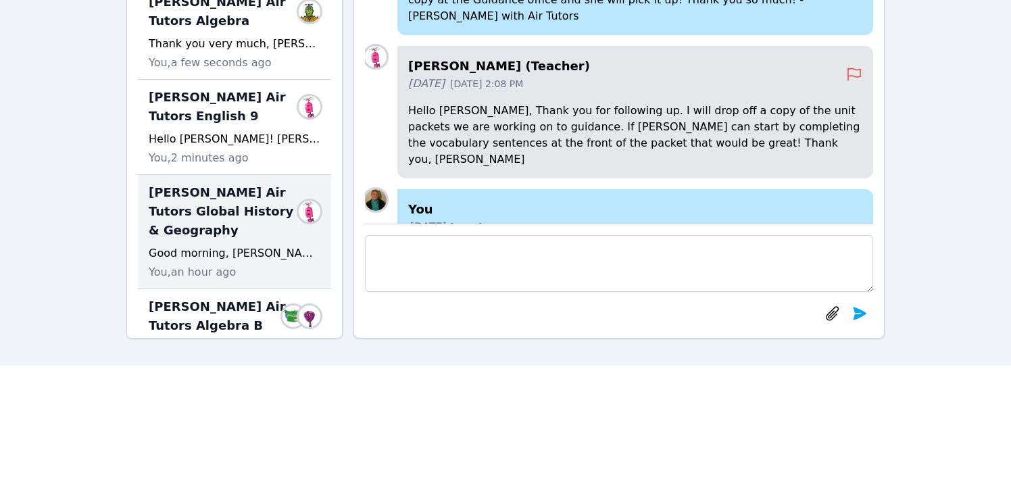
scroll to position [-699, 0]
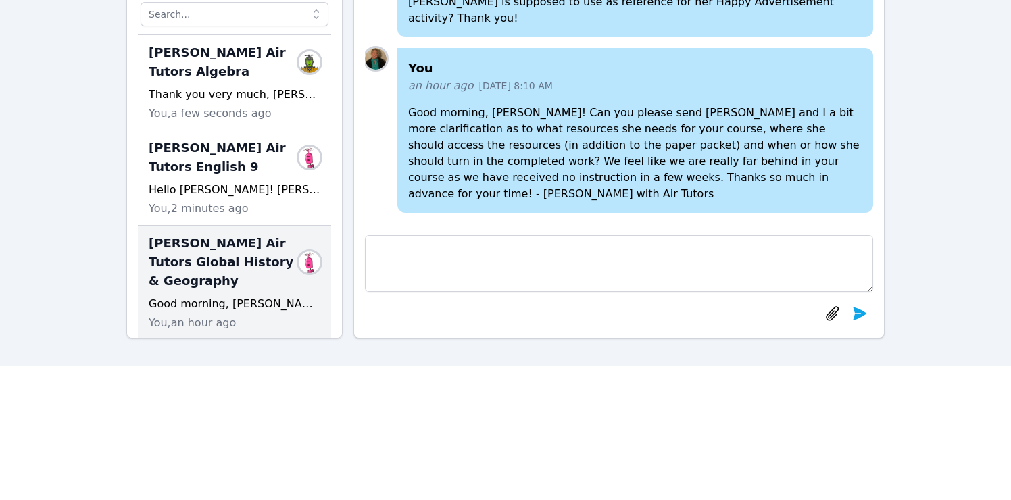
scroll to position [-699, 0]
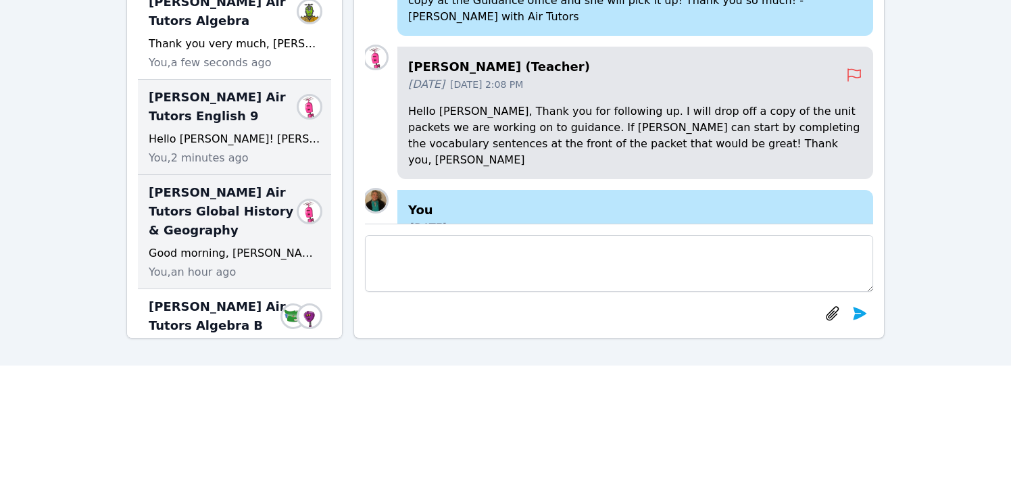
click at [191, 122] on span "[PERSON_NAME] Air Tutors English 9" at bounding box center [226, 107] width 155 height 38
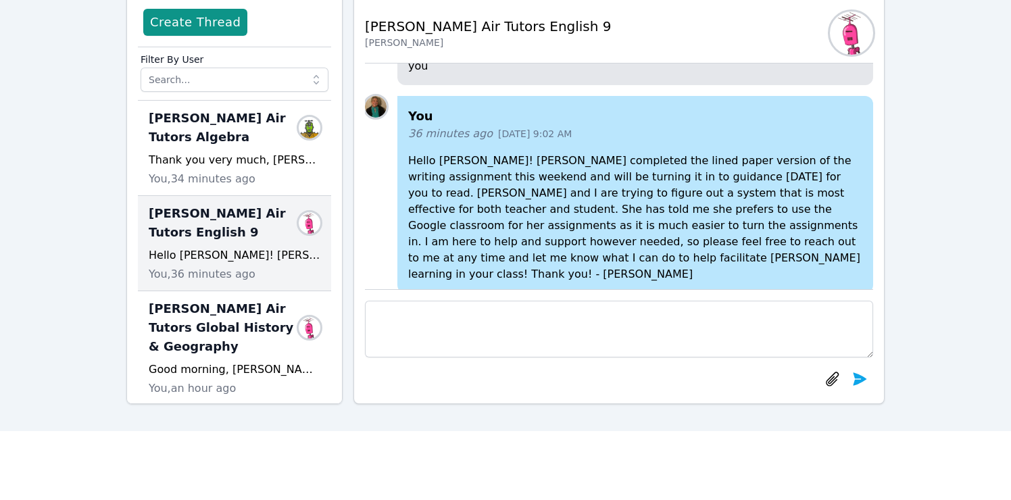
scroll to position [0, 0]
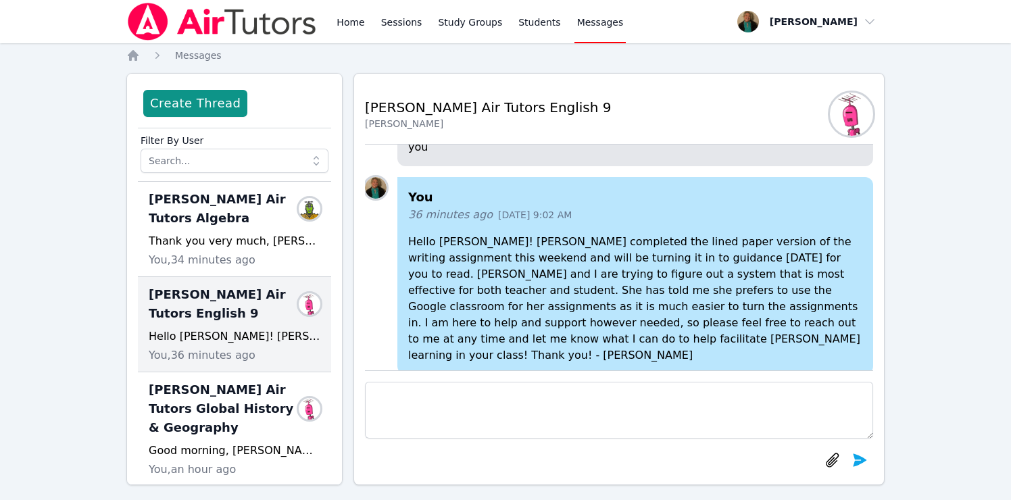
click at [697, 52] on nav "Home Messages" at bounding box center [505, 56] width 758 height 14
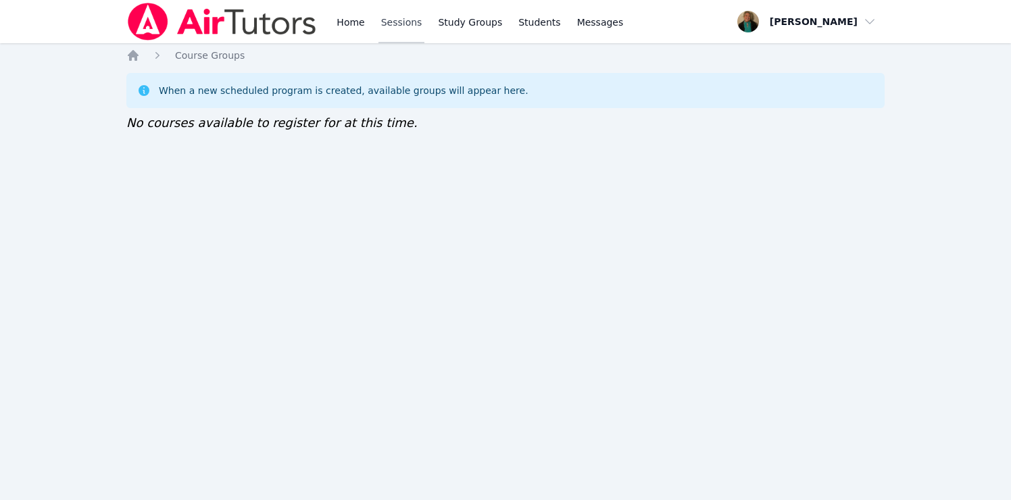
click at [397, 29] on link "Sessions" at bounding box center [401, 21] width 47 height 43
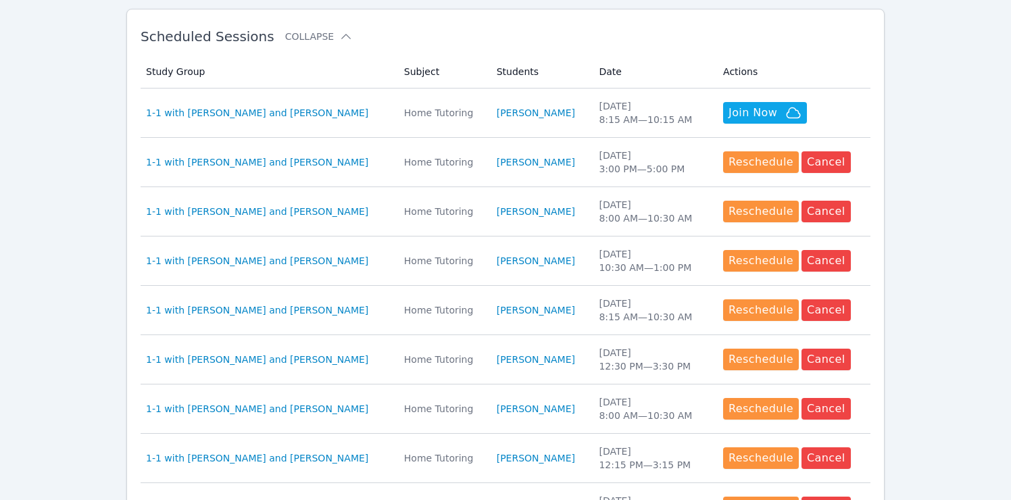
scroll to position [405, 0]
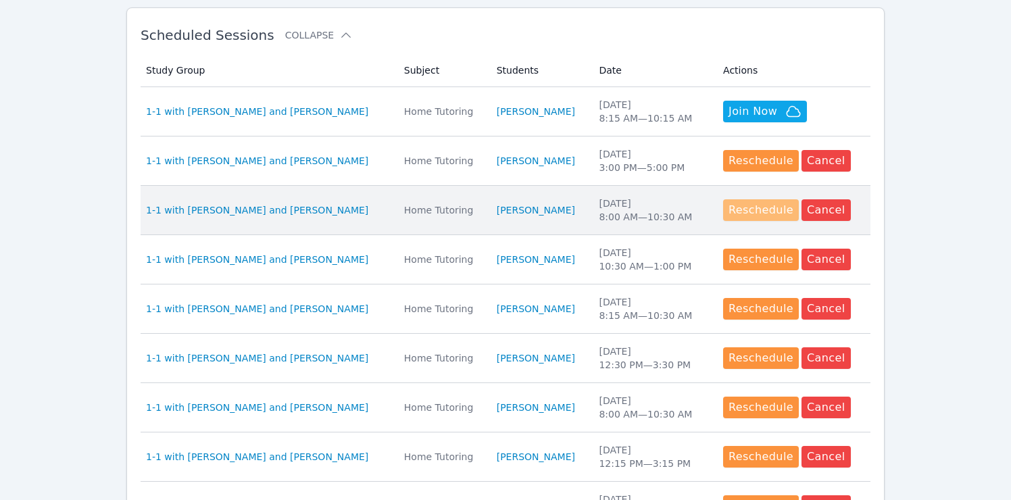
click at [743, 211] on button "Reschedule" at bounding box center [761, 210] width 76 height 22
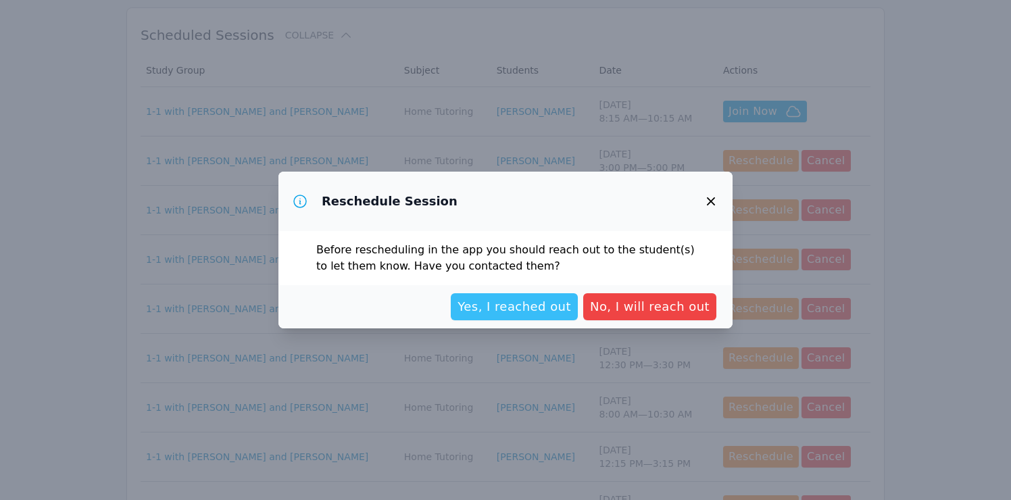
click at [547, 307] on span "Yes, I reached out" at bounding box center [514, 306] width 114 height 19
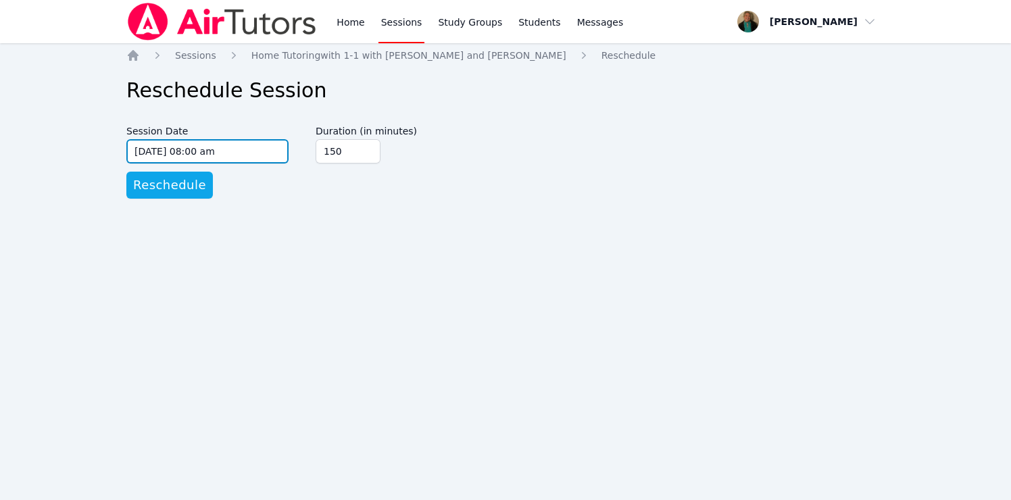
click at [276, 151] on input "09/23/2025 08:00 am" at bounding box center [207, 151] width 162 height 24
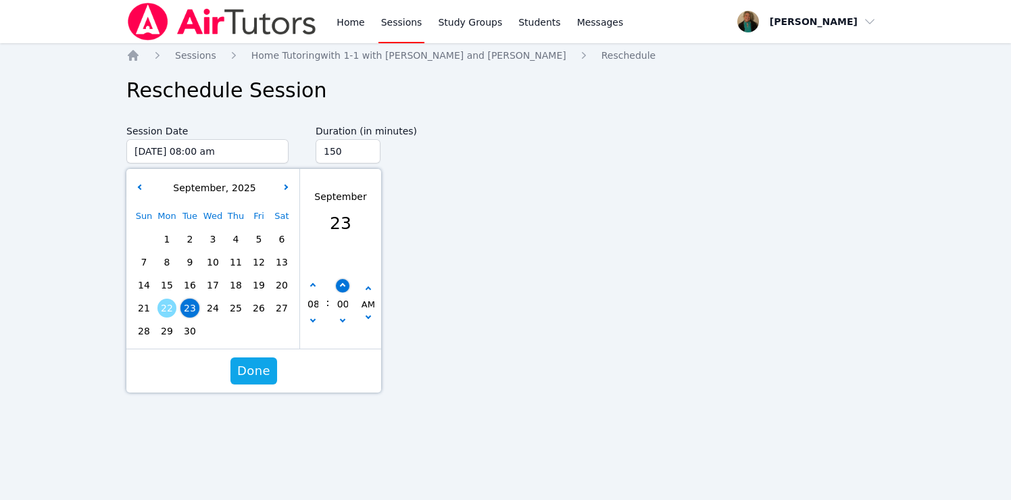
click at [341, 286] on icon "button" at bounding box center [341, 285] width 5 height 5
type input "09/23/2025 08:05 am"
type input "05"
click at [341, 286] on icon "button" at bounding box center [341, 285] width 5 height 5
type input "09/23/2025 08:10 am"
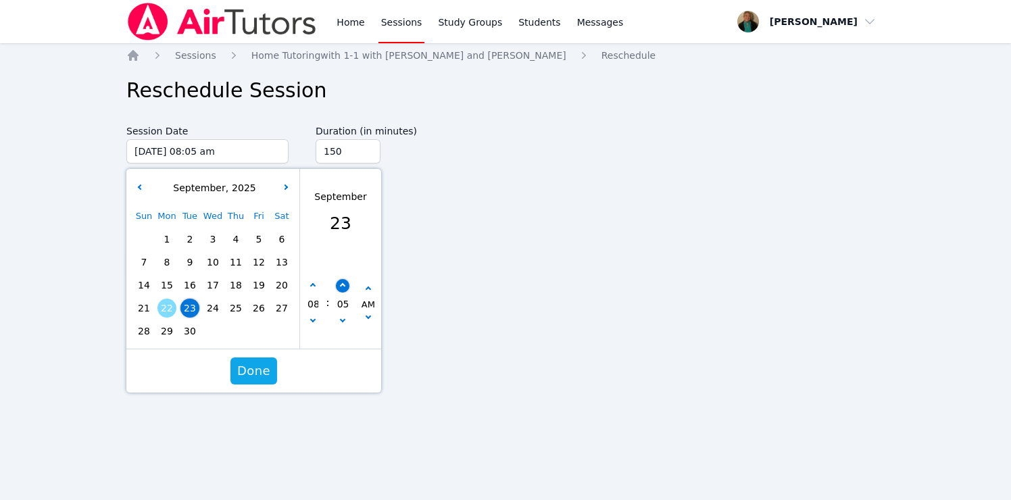
type input "10"
click at [341, 286] on icon "button" at bounding box center [341, 285] width 5 height 5
type input "09/23/2025 08:15 am"
type input "15"
click at [368, 153] on input "135" at bounding box center [348, 151] width 65 height 24
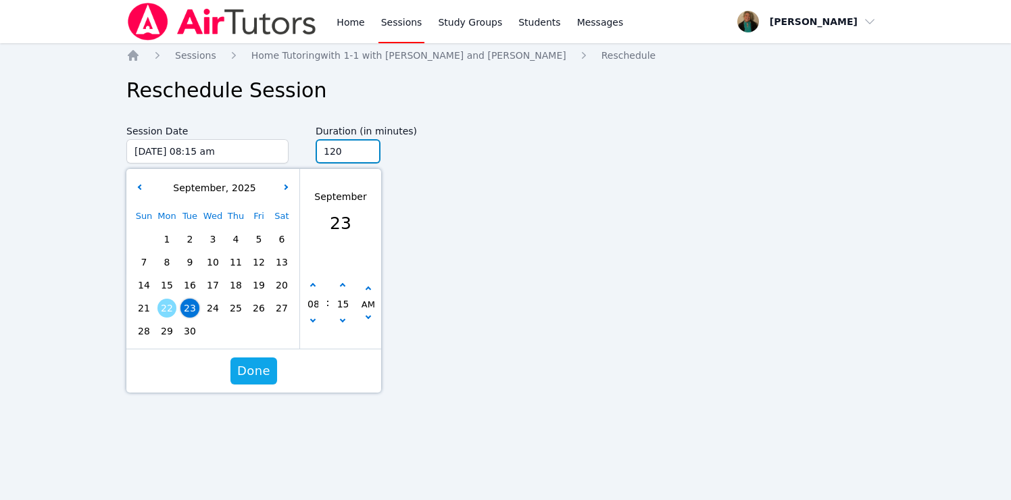
type input "120"
click at [368, 153] on input "120" at bounding box center [348, 151] width 65 height 24
click at [255, 370] on span "Done" at bounding box center [253, 371] width 33 height 19
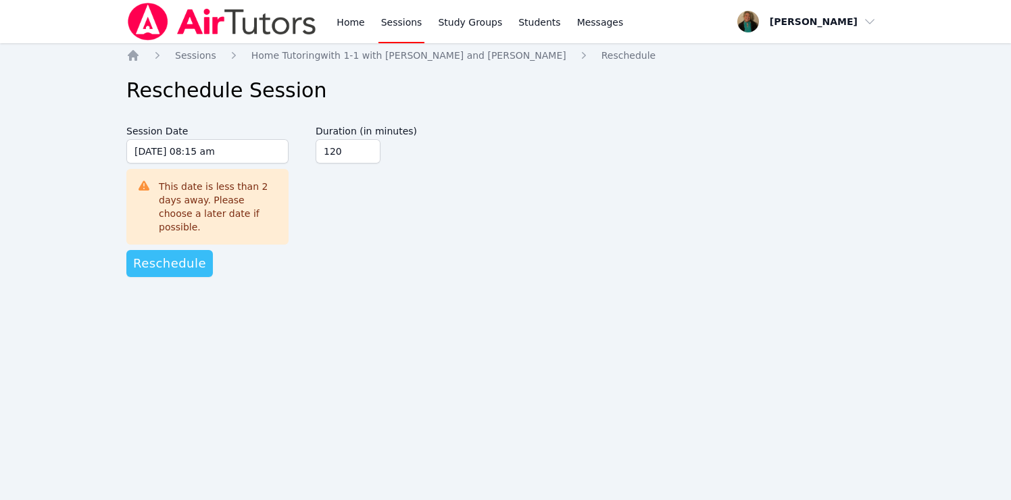
click at [181, 254] on span "Reschedule" at bounding box center [169, 263] width 73 height 19
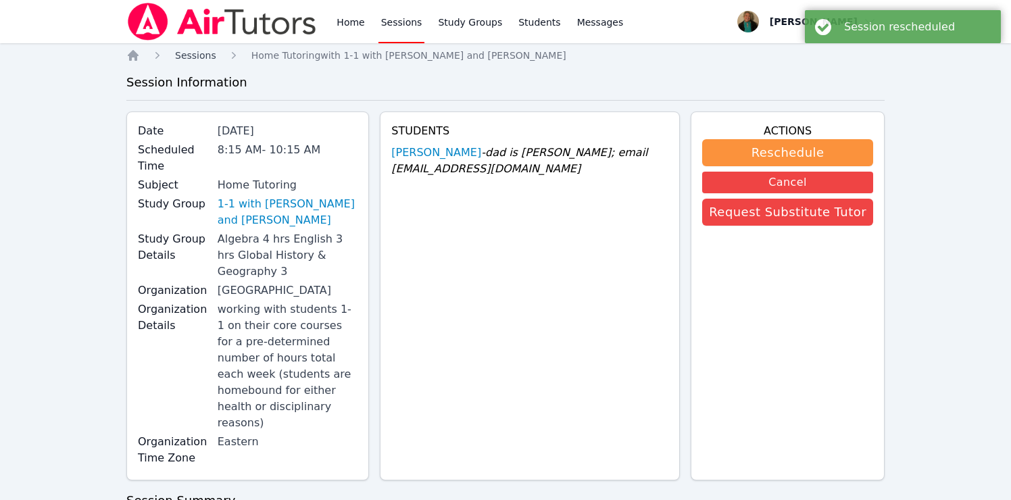
click at [198, 57] on span "Sessions" at bounding box center [195, 55] width 41 height 11
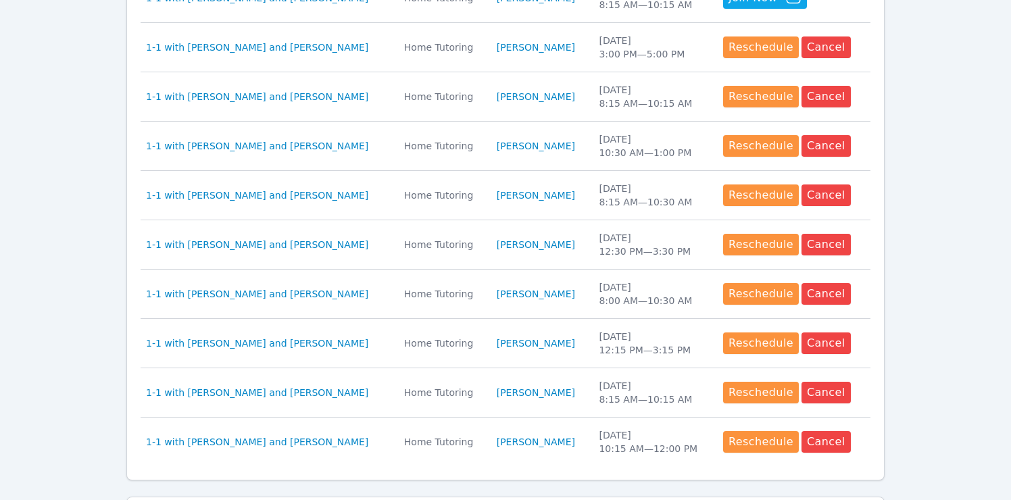
scroll to position [517, 0]
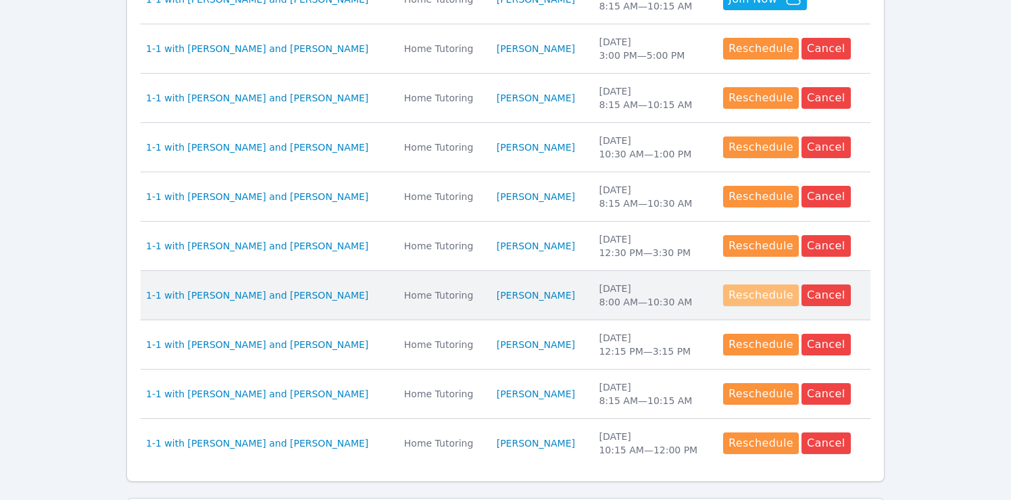
click at [736, 297] on button "Reschedule" at bounding box center [761, 295] width 76 height 22
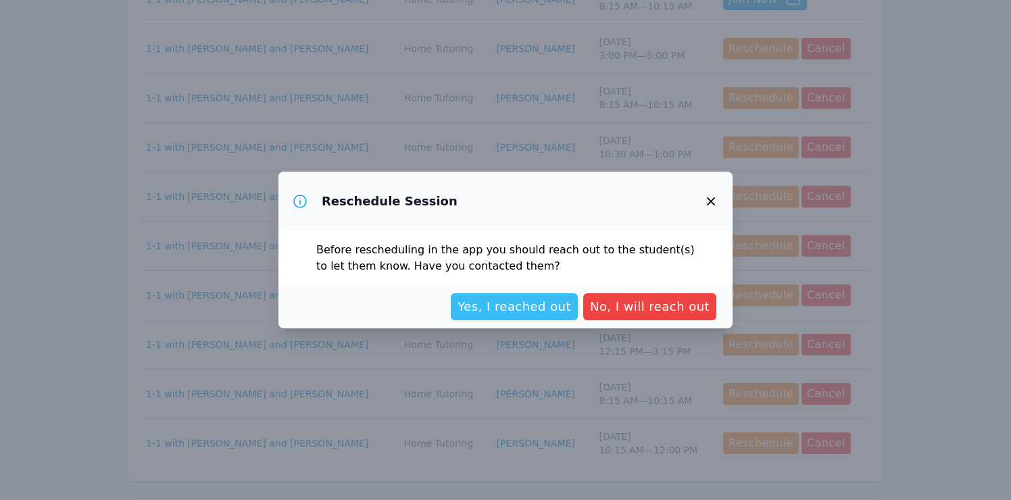
click at [501, 312] on span "Yes, I reached out" at bounding box center [514, 306] width 114 height 19
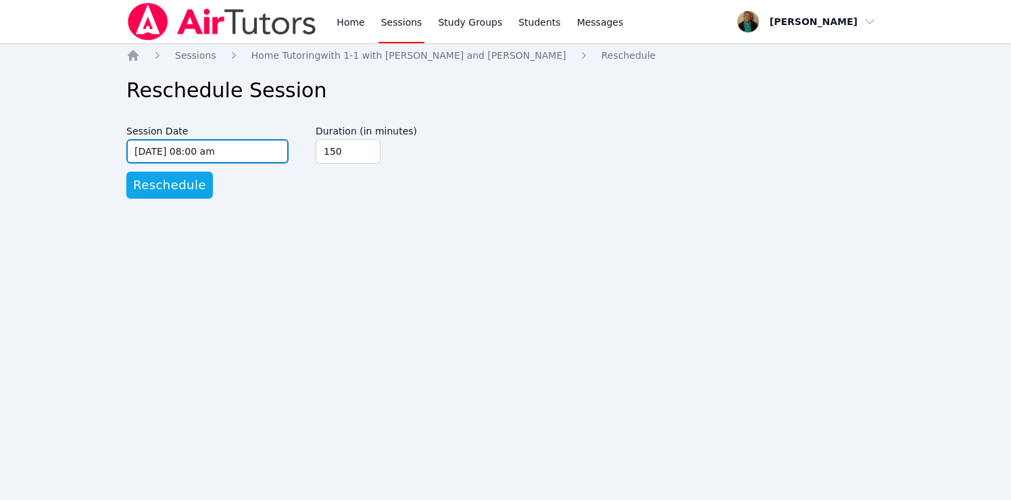
click at [282, 149] on input "09/25/2025 08:00 am" at bounding box center [207, 151] width 162 height 24
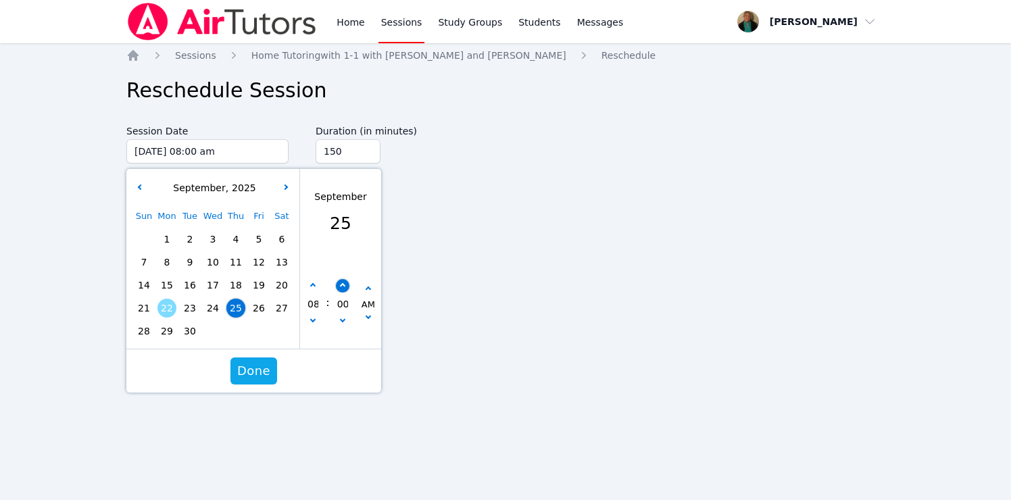
click at [340, 287] on icon "button" at bounding box center [341, 285] width 5 height 5
type input "09/25/2025 08:05 am"
type input "05"
click at [340, 287] on icon "button" at bounding box center [341, 285] width 5 height 5
type input "09/25/2025 08:10 am"
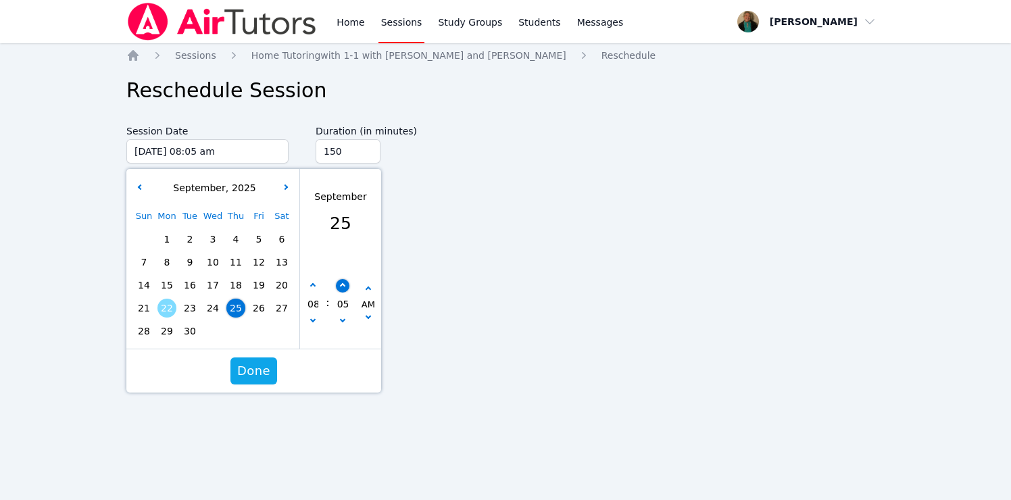
type input "10"
click at [340, 287] on icon "button" at bounding box center [341, 285] width 5 height 5
type input "09/25/2025 08:15 am"
type input "15"
click at [367, 157] on input "135" at bounding box center [348, 151] width 65 height 24
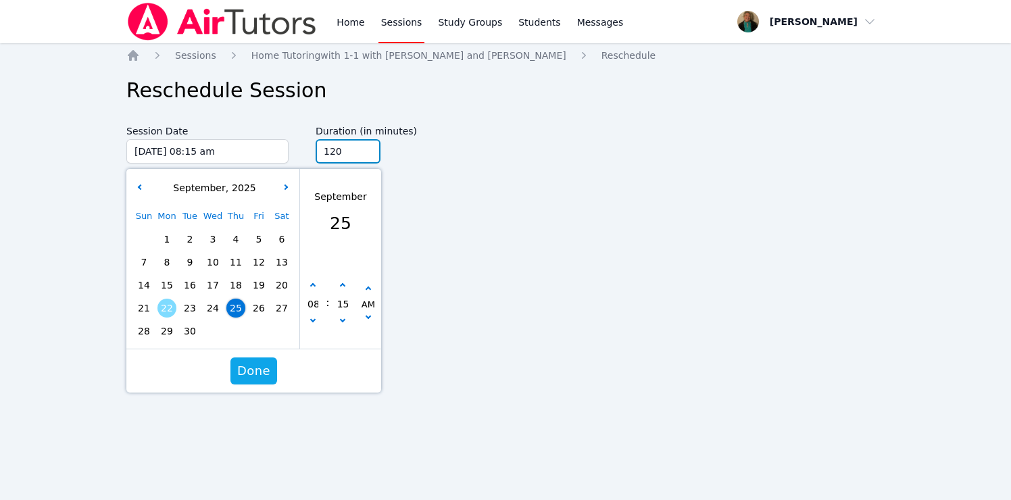
type input "120"
click at [367, 157] on input "120" at bounding box center [348, 151] width 65 height 24
click at [256, 375] on span "Done" at bounding box center [253, 371] width 33 height 19
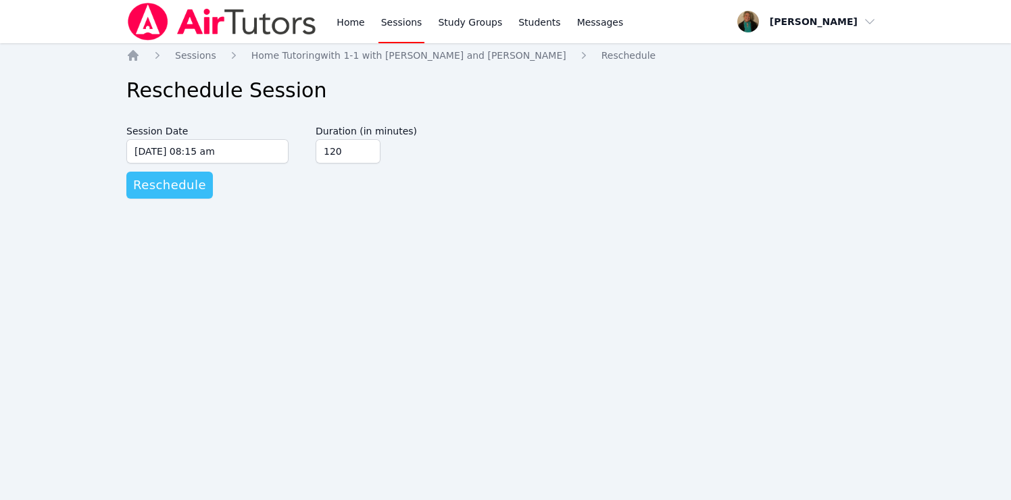
click at [178, 192] on span "Reschedule" at bounding box center [169, 185] width 73 height 19
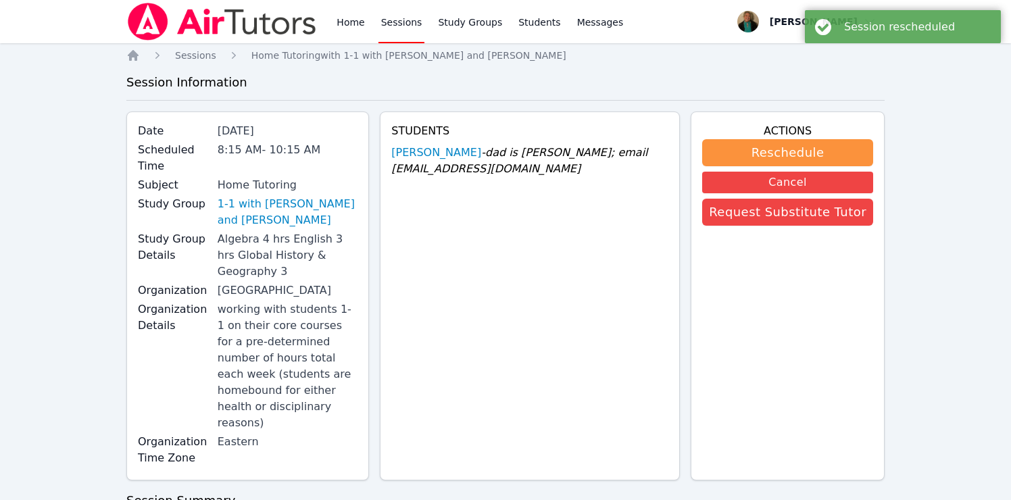
click at [400, 24] on link "Sessions" at bounding box center [401, 21] width 47 height 43
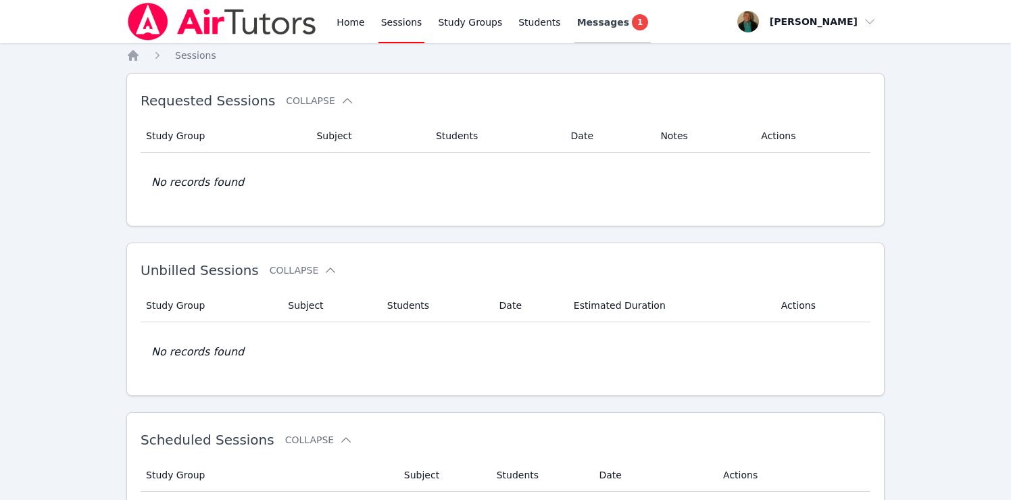
click at [601, 24] on span "Messages" at bounding box center [603, 23] width 52 height 14
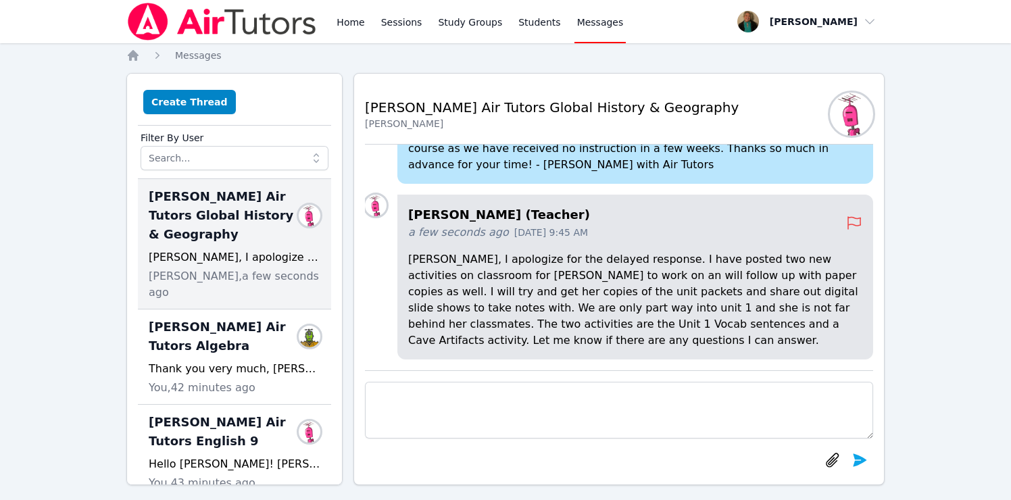
scroll to position [16, 0]
